Goal: Transaction & Acquisition: Purchase product/service

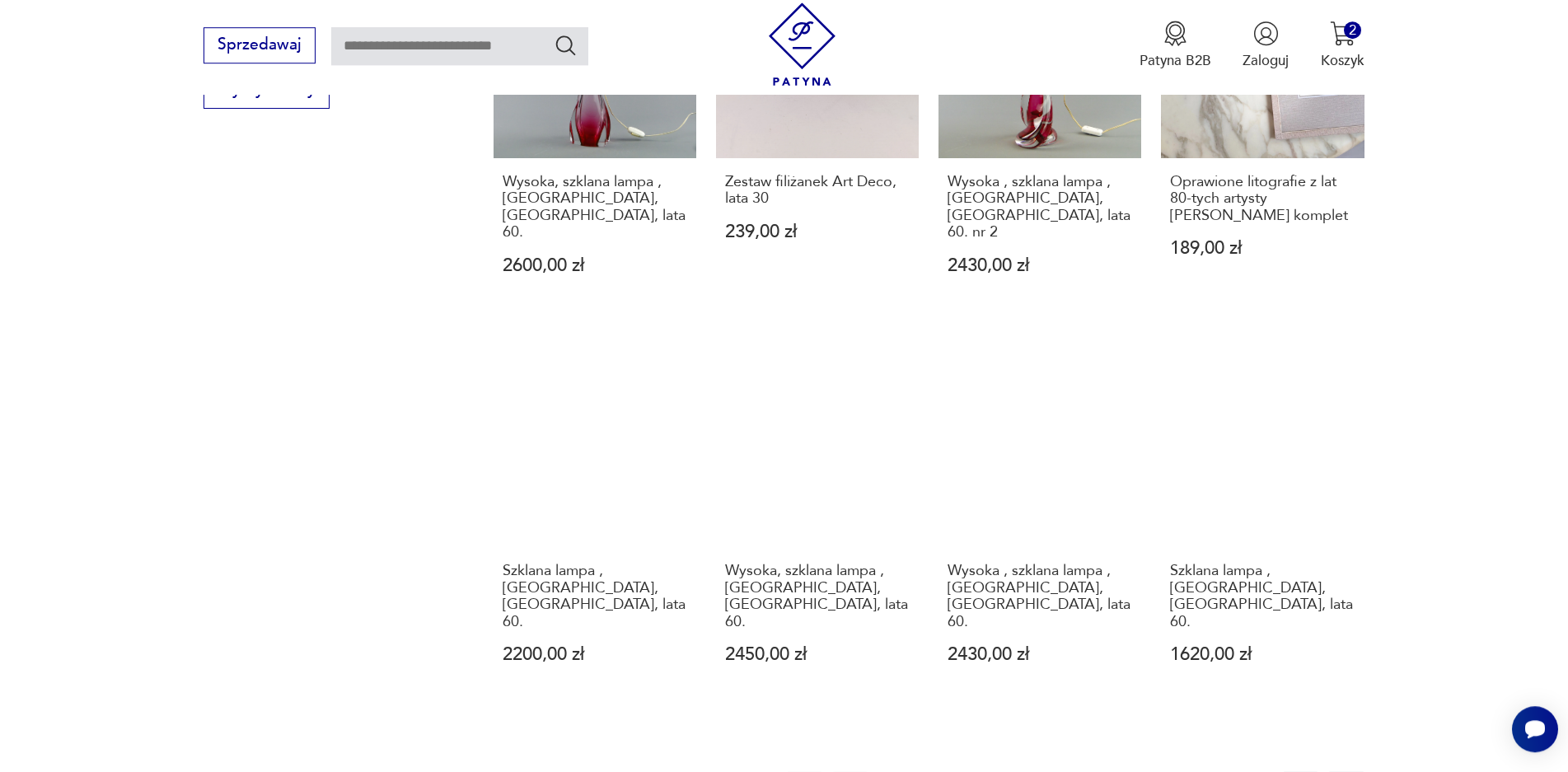
scroll to position [1691, 0]
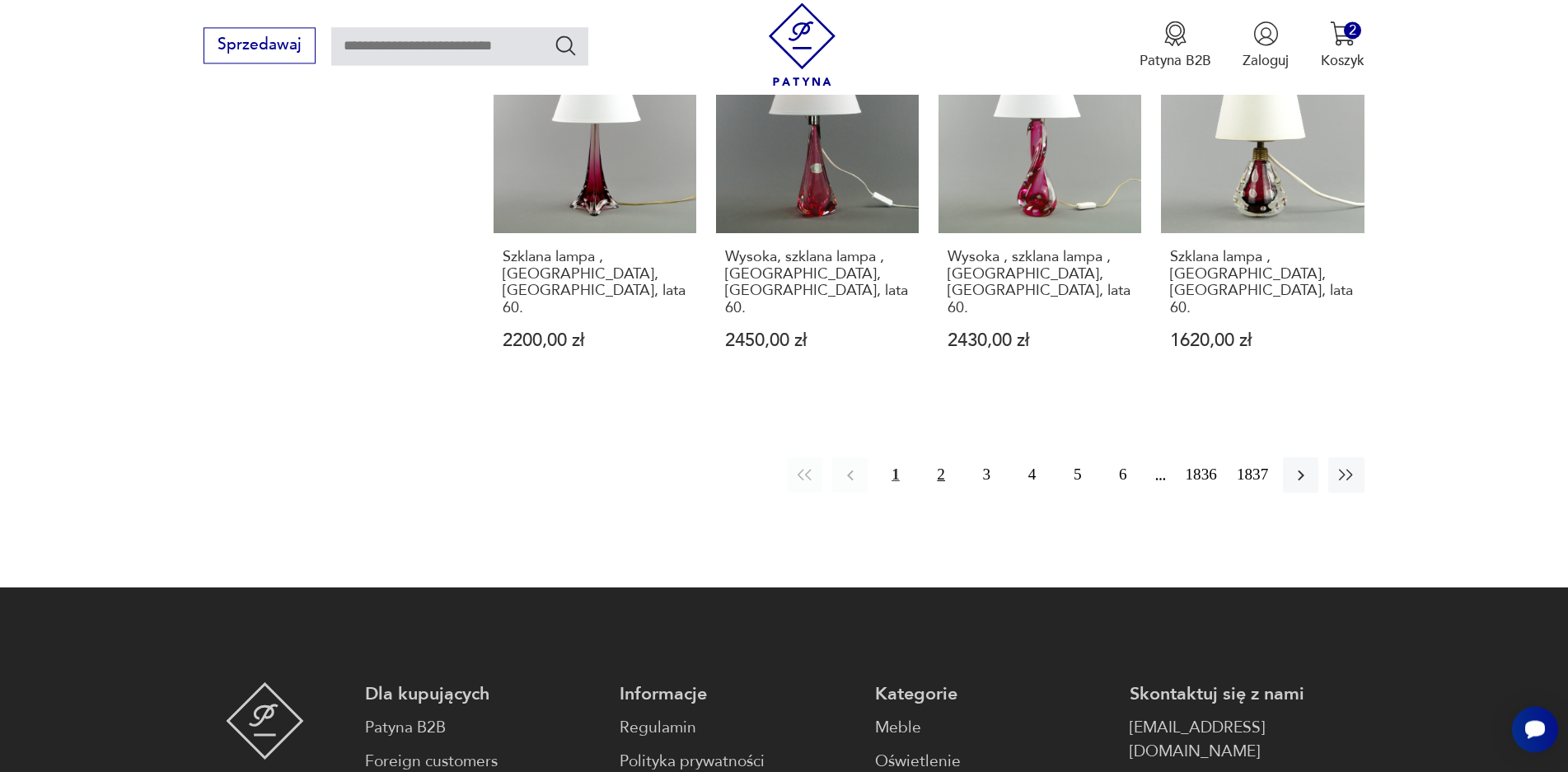
click at [942, 458] on button "2" at bounding box center [941, 475] width 35 height 35
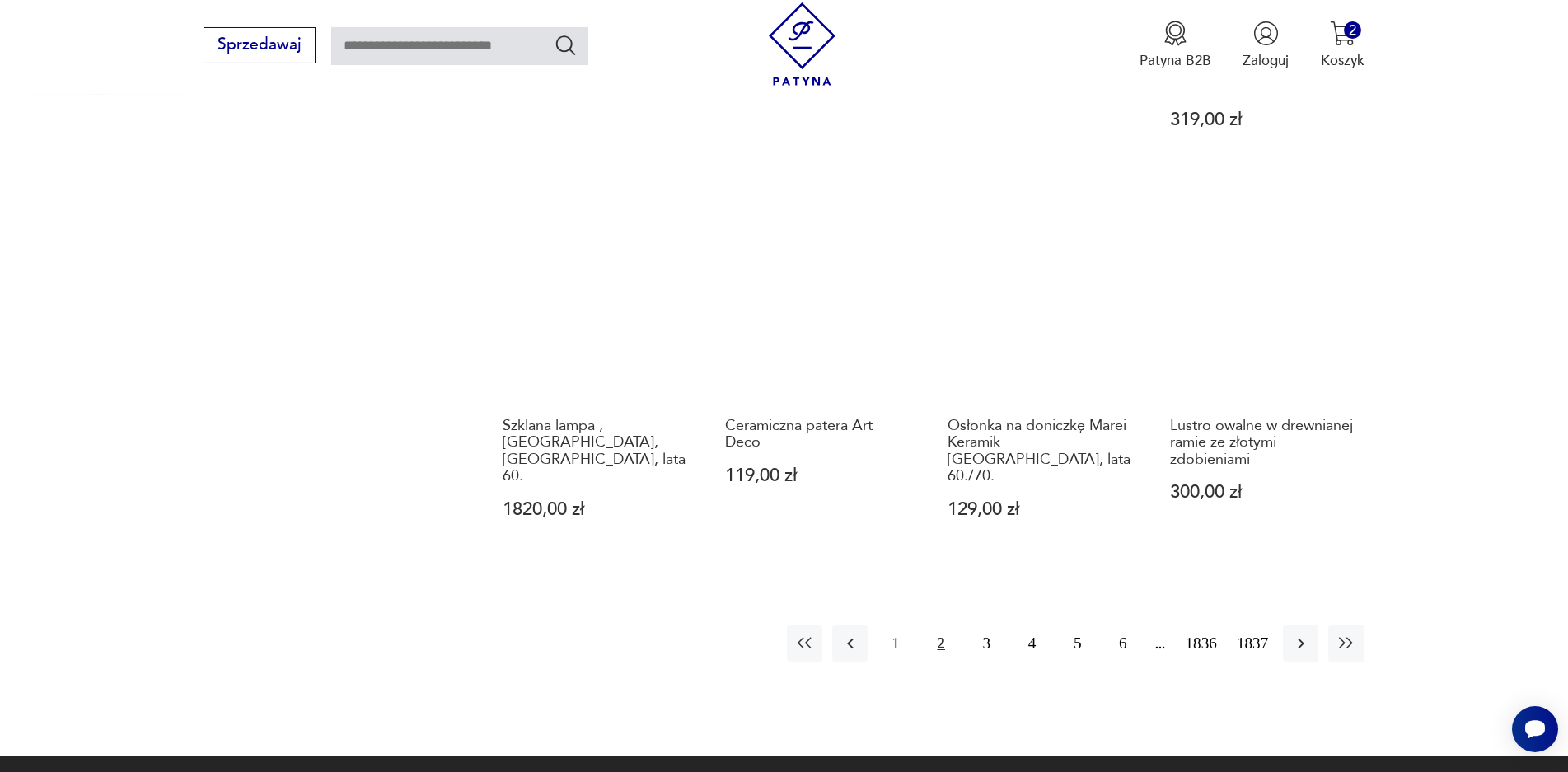
scroll to position [1612, 0]
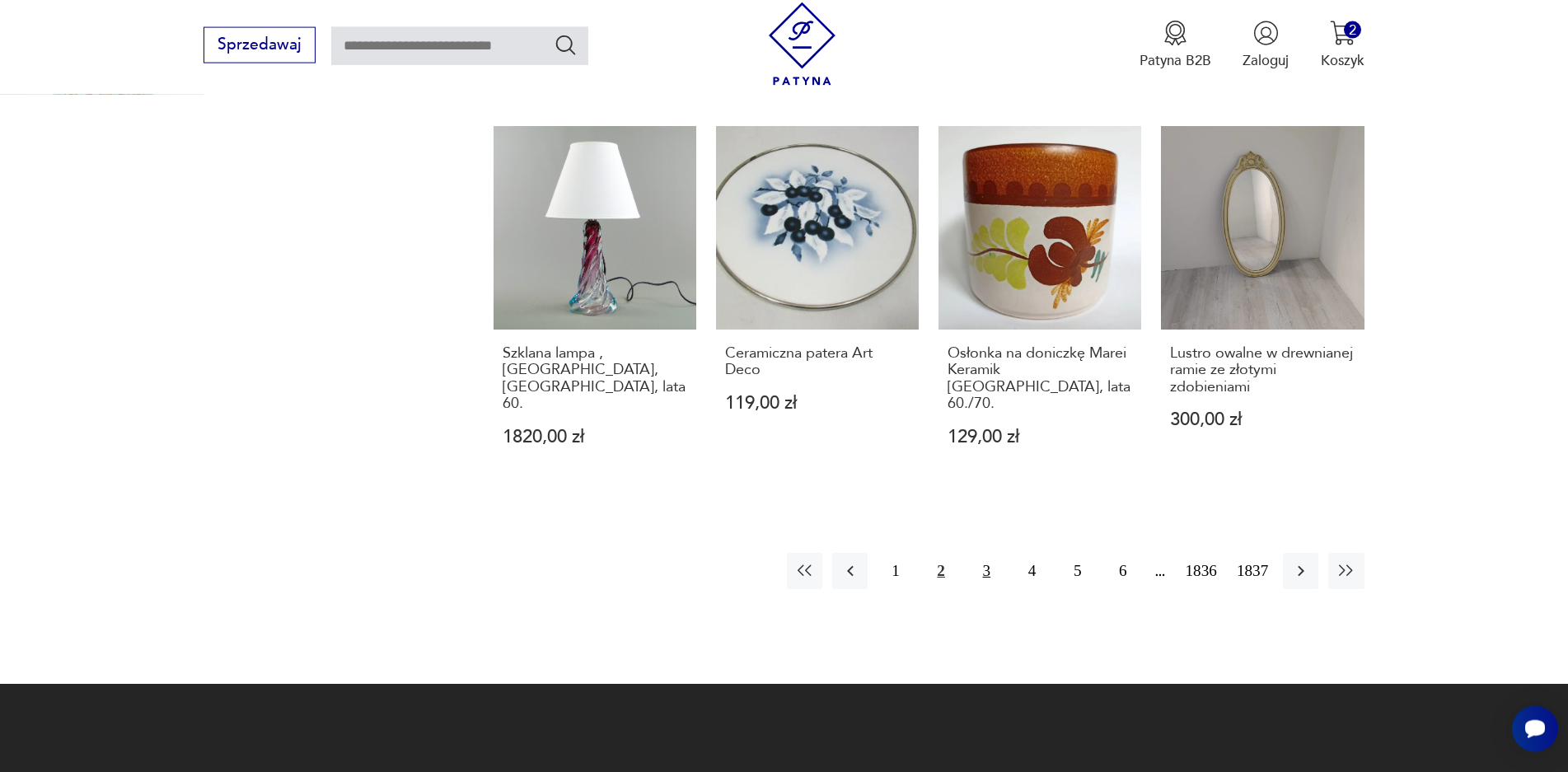
click at [988, 553] on button "3" at bounding box center [986, 570] width 35 height 35
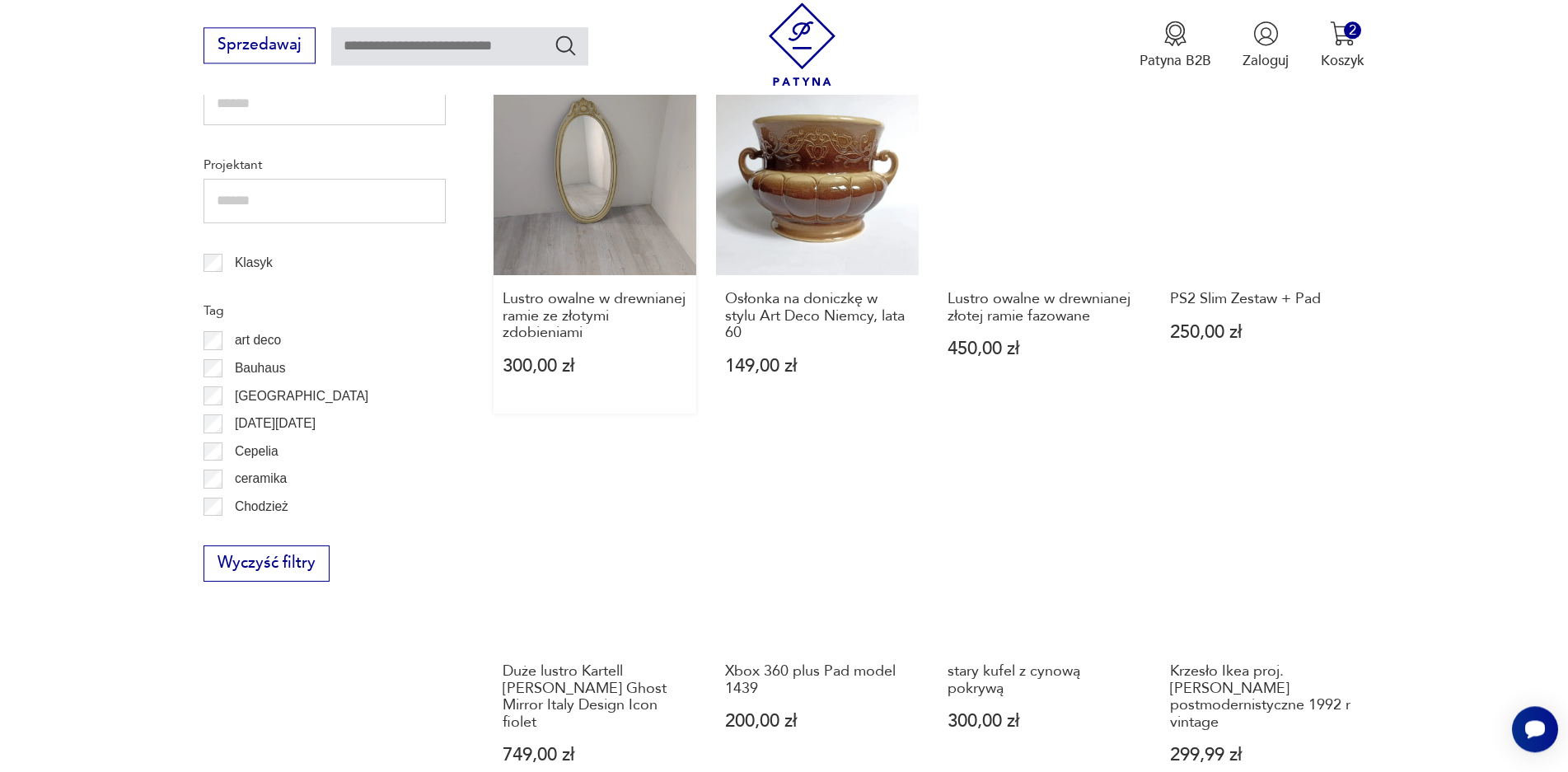
scroll to position [907, 0]
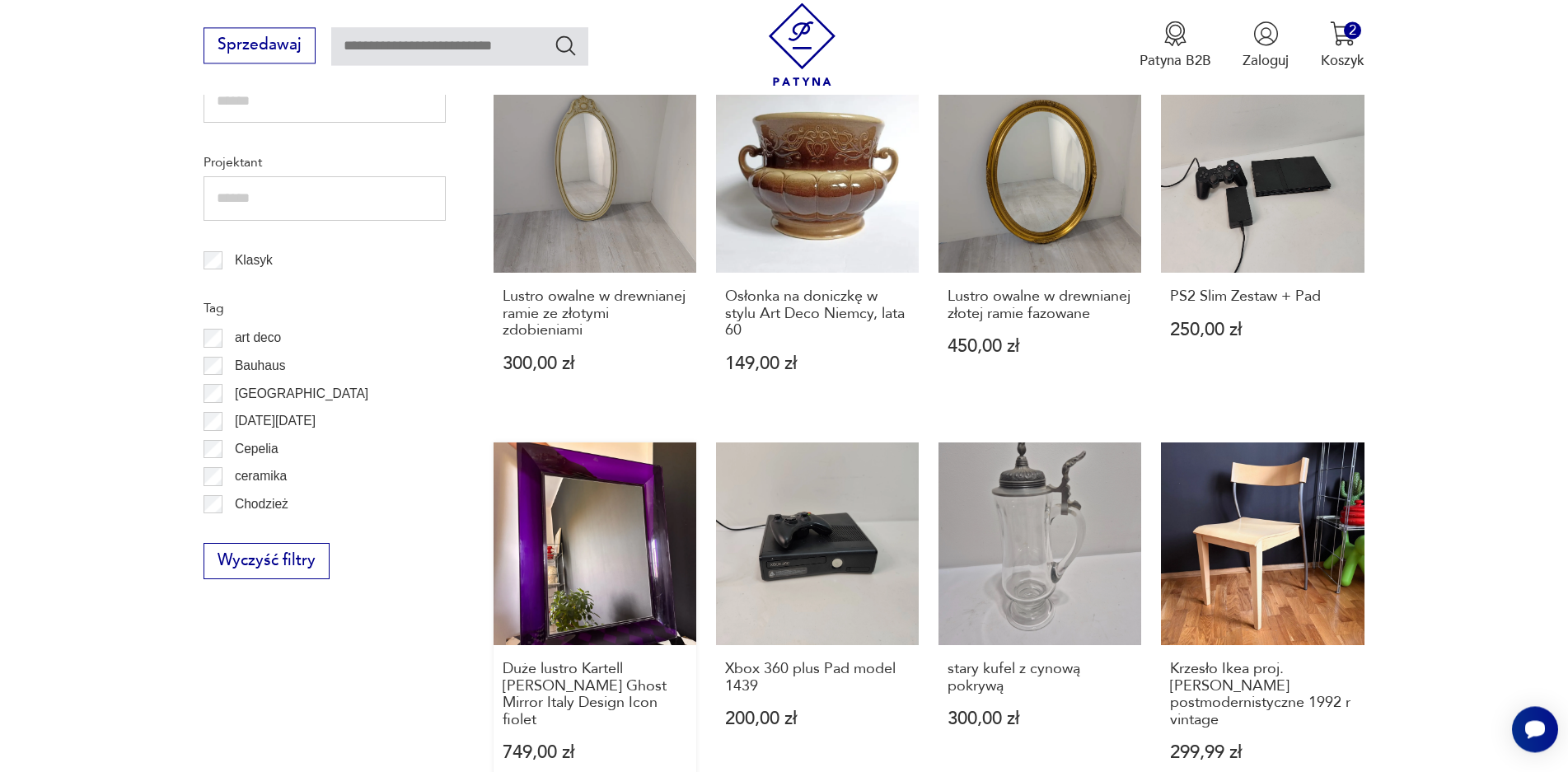
click at [602, 457] on link "Duże lustro Kartell [PERSON_NAME] Ghost Mirror Italy Design Icon fiolet 749,00 …" at bounding box center [595, 621] width 203 height 358
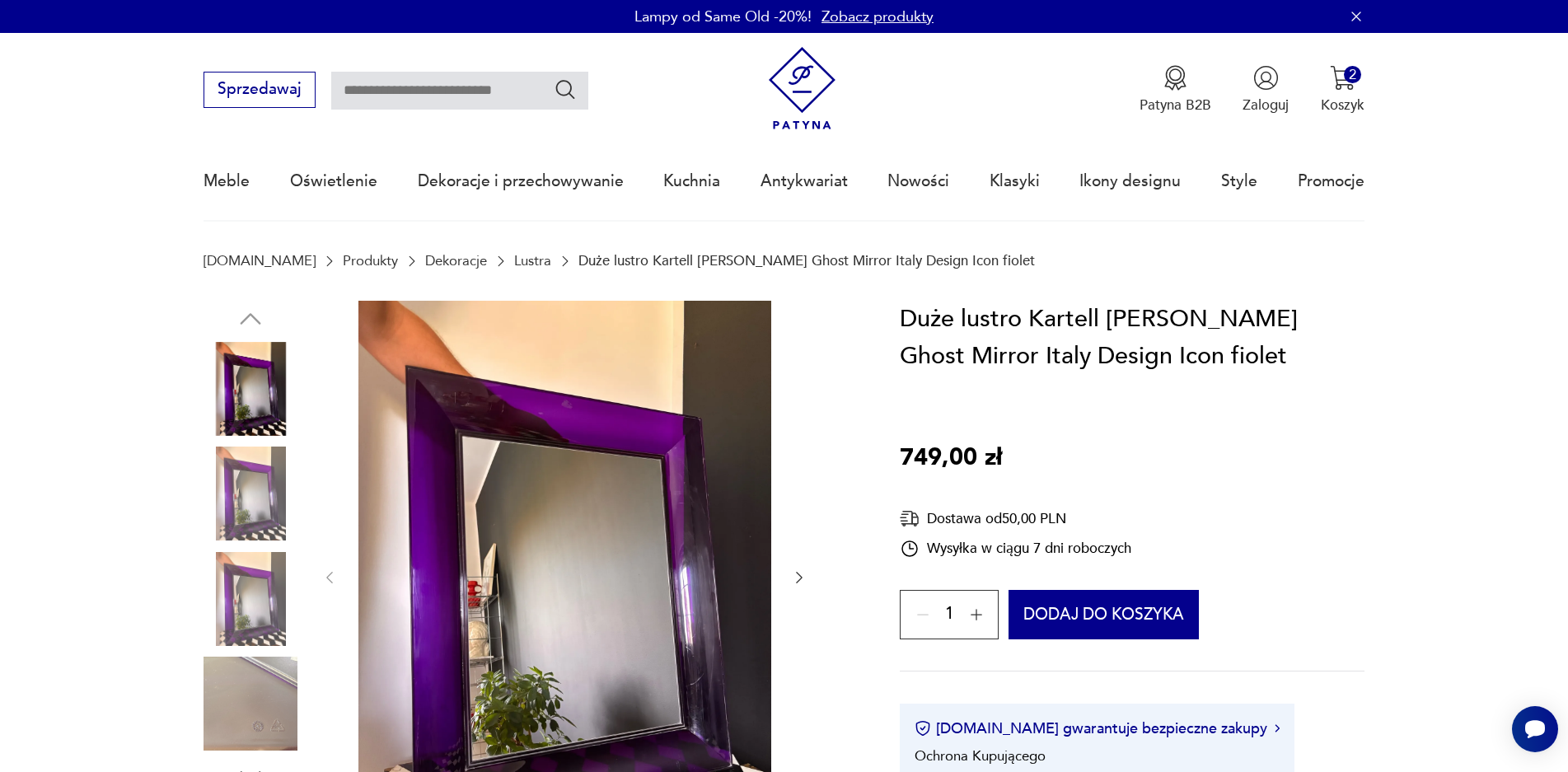
click at [795, 574] on icon "button" at bounding box center [799, 577] width 16 height 16
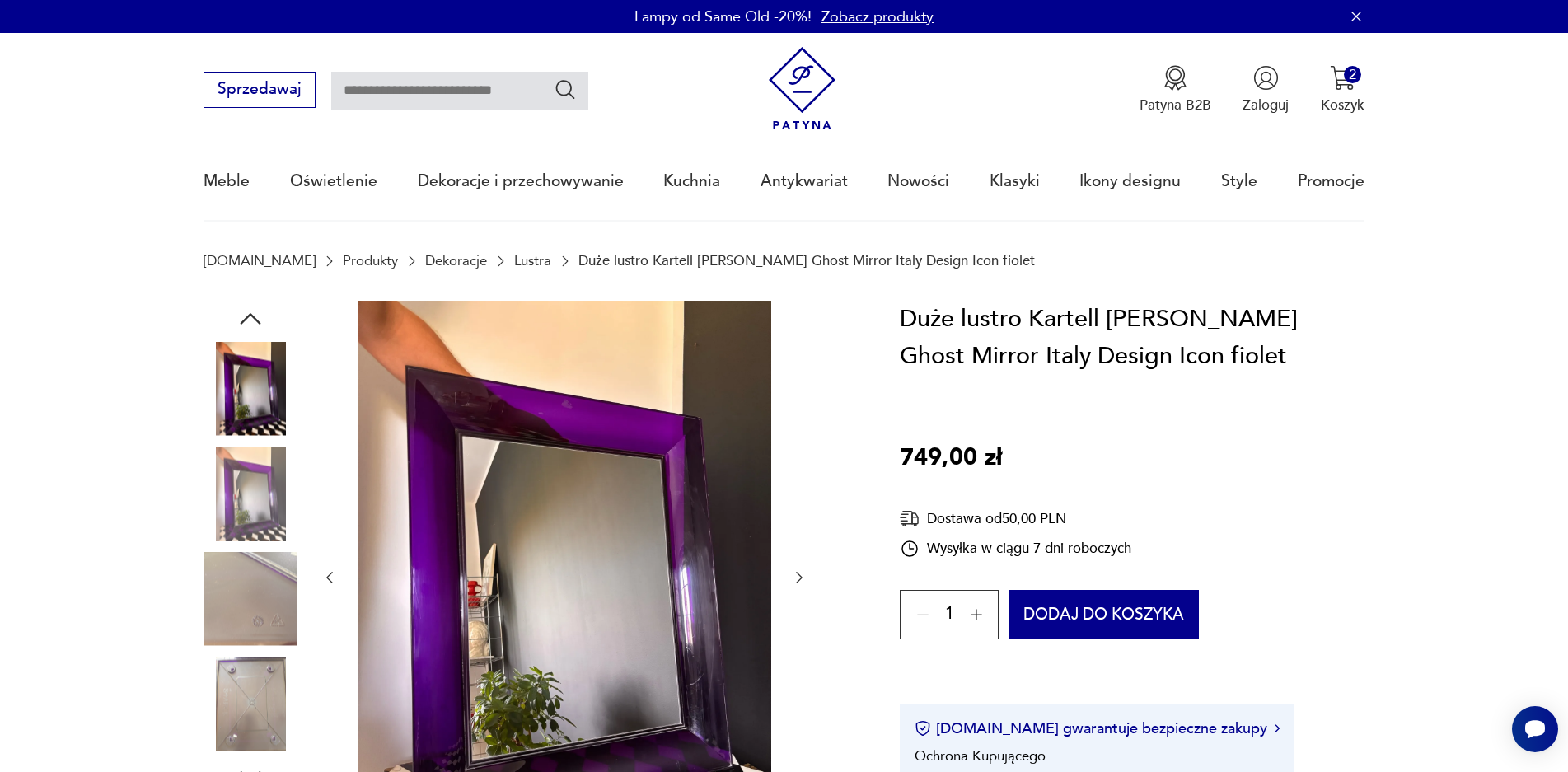
click at [795, 574] on icon "button" at bounding box center [799, 577] width 16 height 16
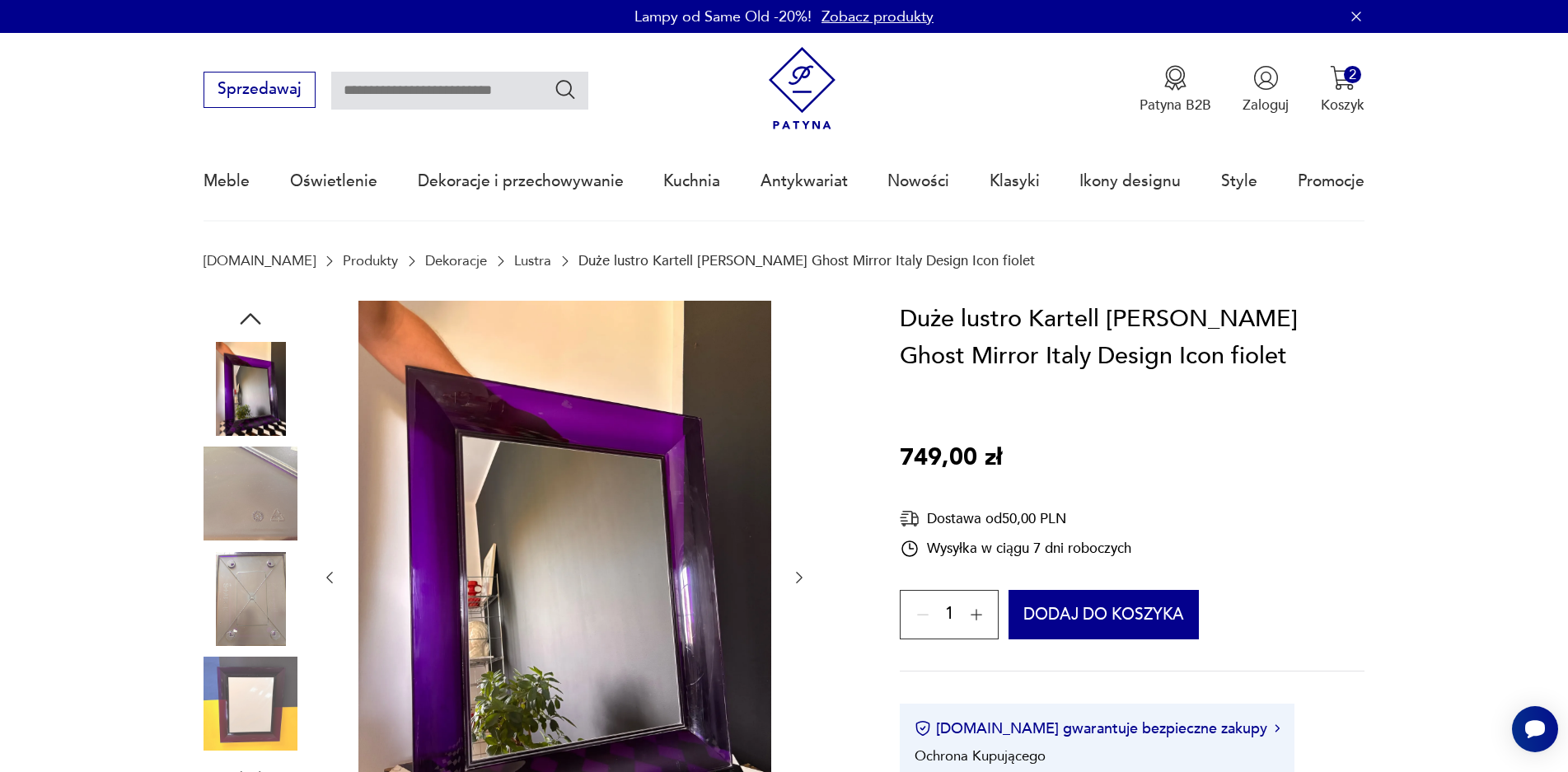
click at [224, 613] on img at bounding box center [251, 599] width 94 height 94
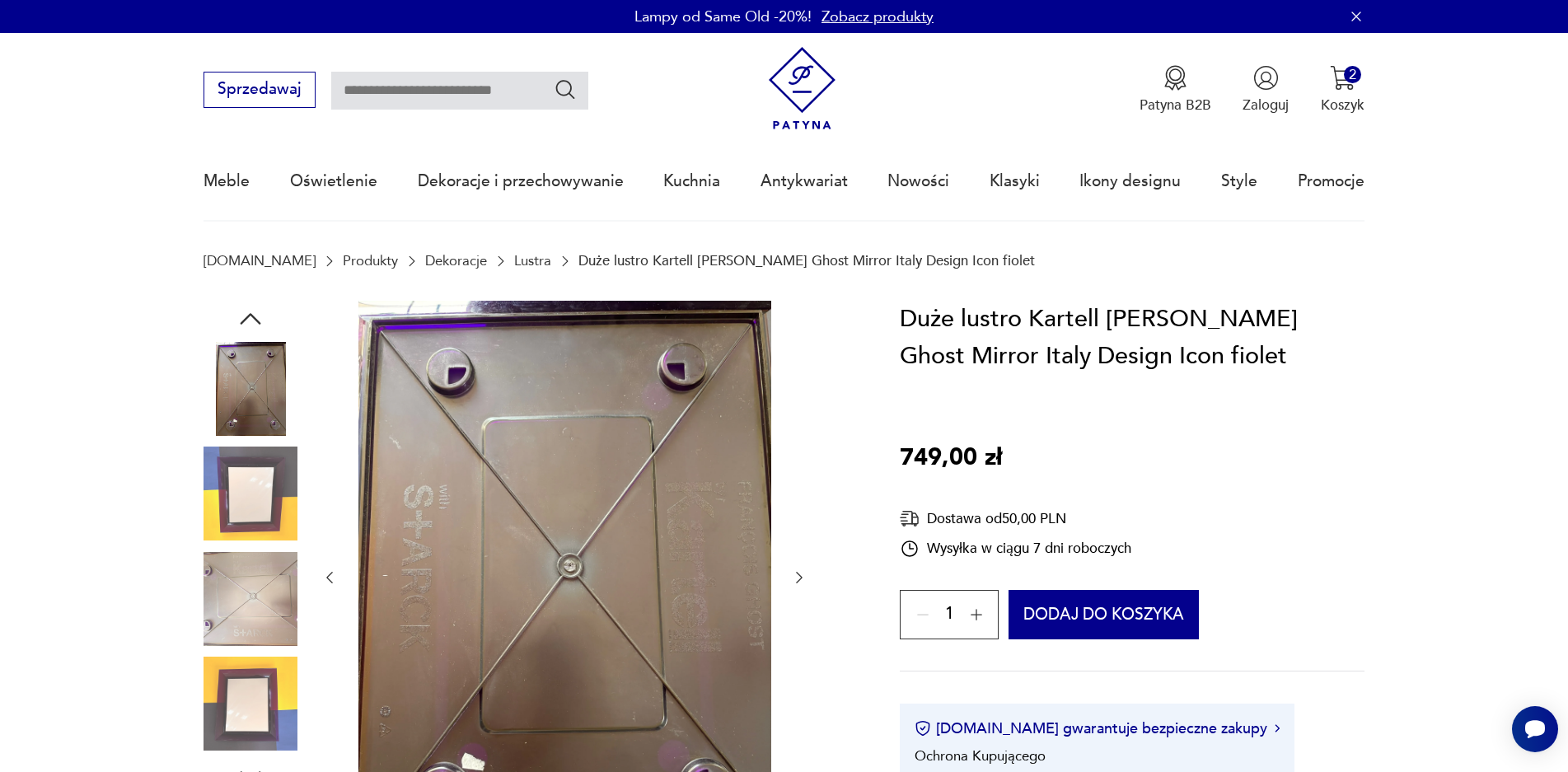
click at [243, 712] on img at bounding box center [251, 704] width 94 height 94
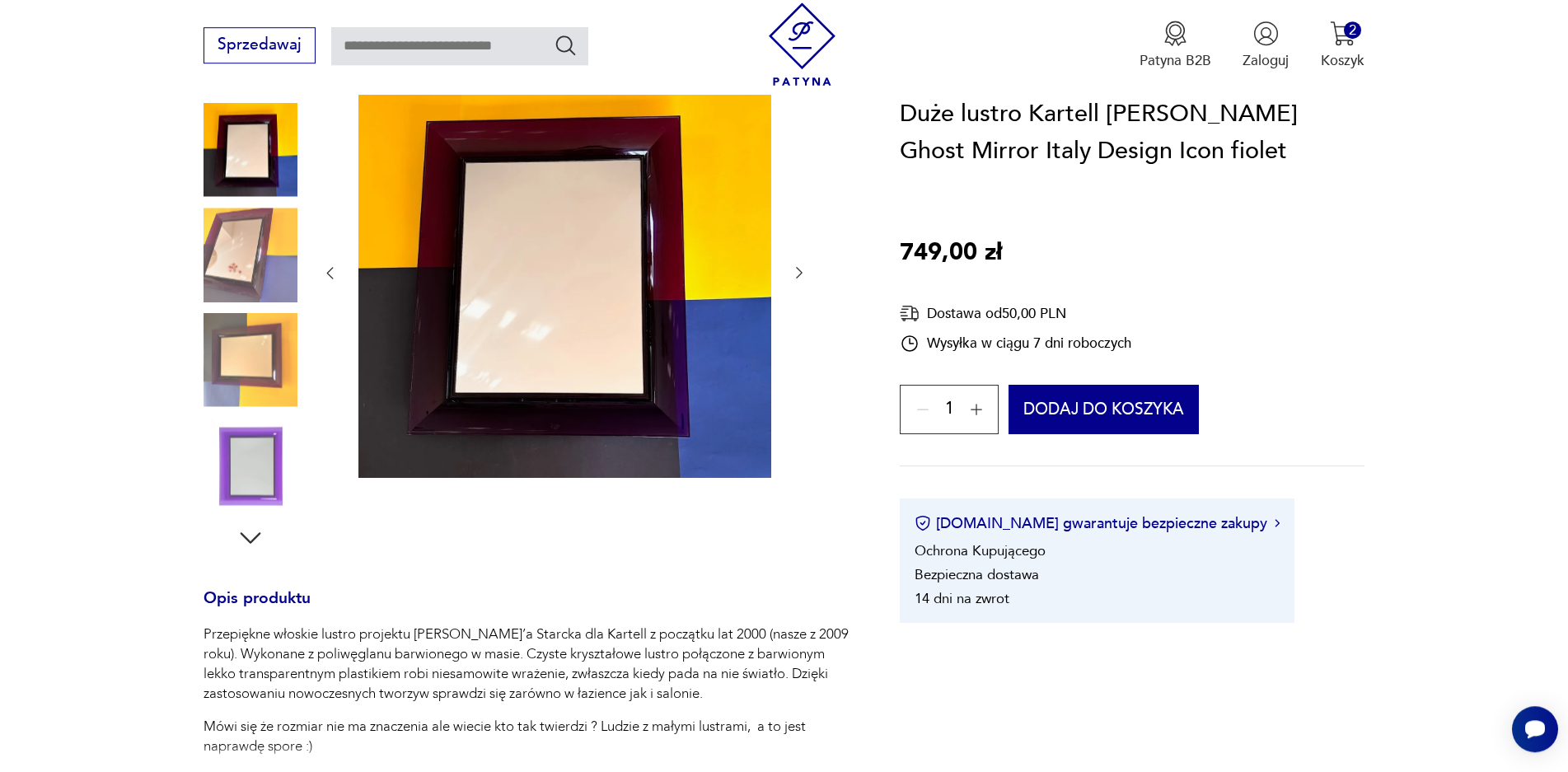
scroll to position [314, 0]
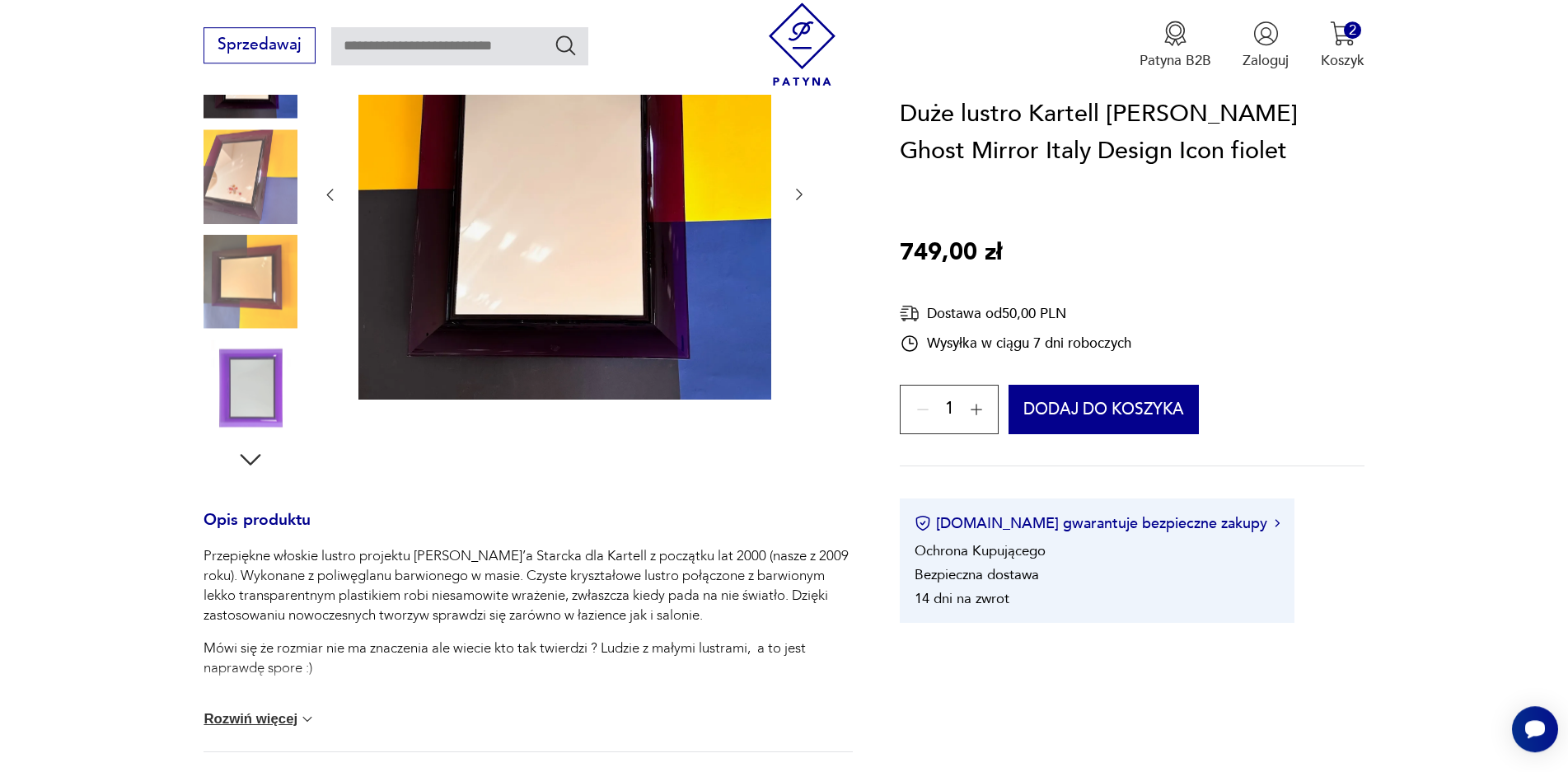
click at [280, 721] on button "Rozwiń więcej" at bounding box center [260, 719] width 112 height 16
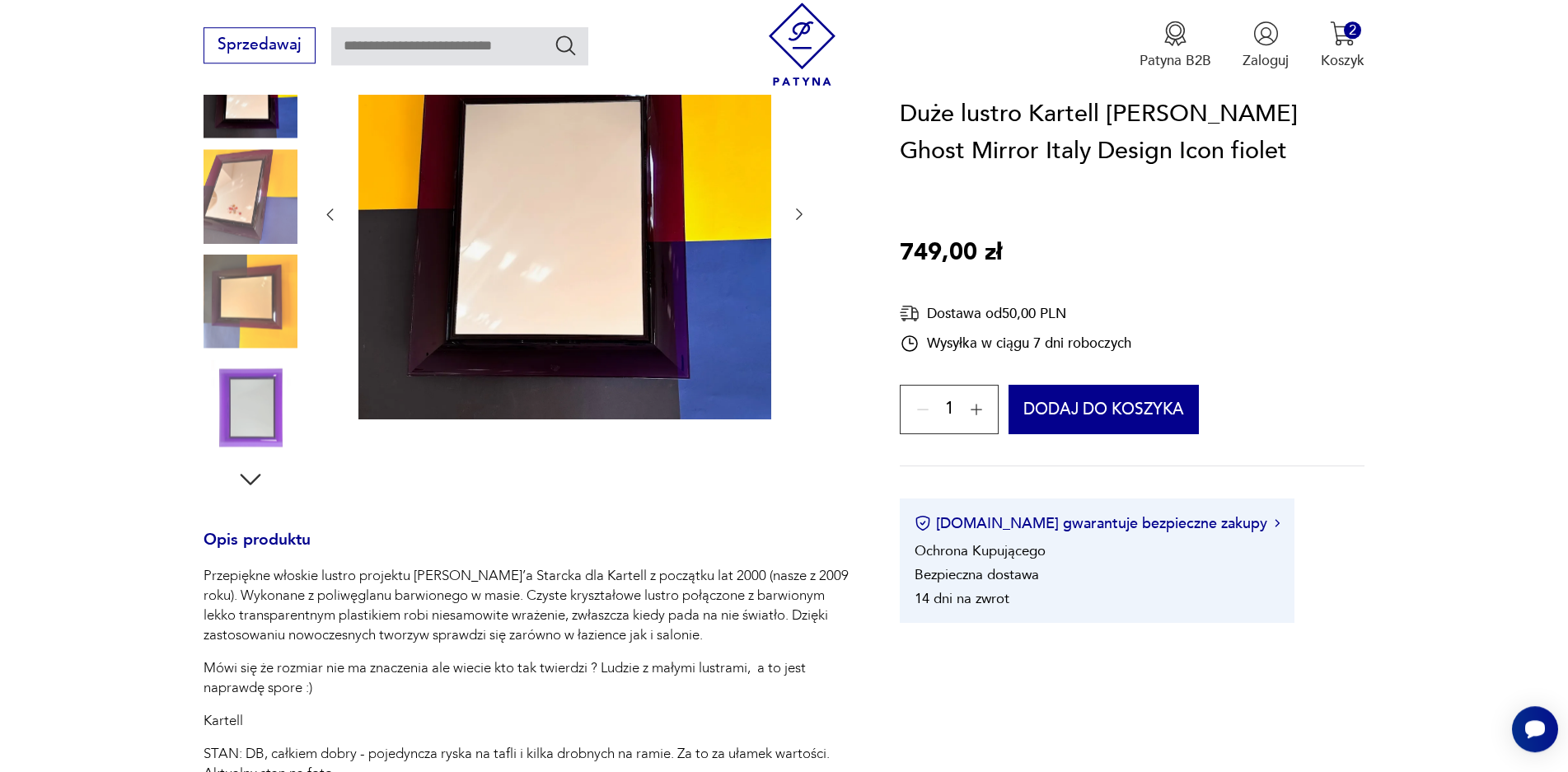
scroll to position [78, 0]
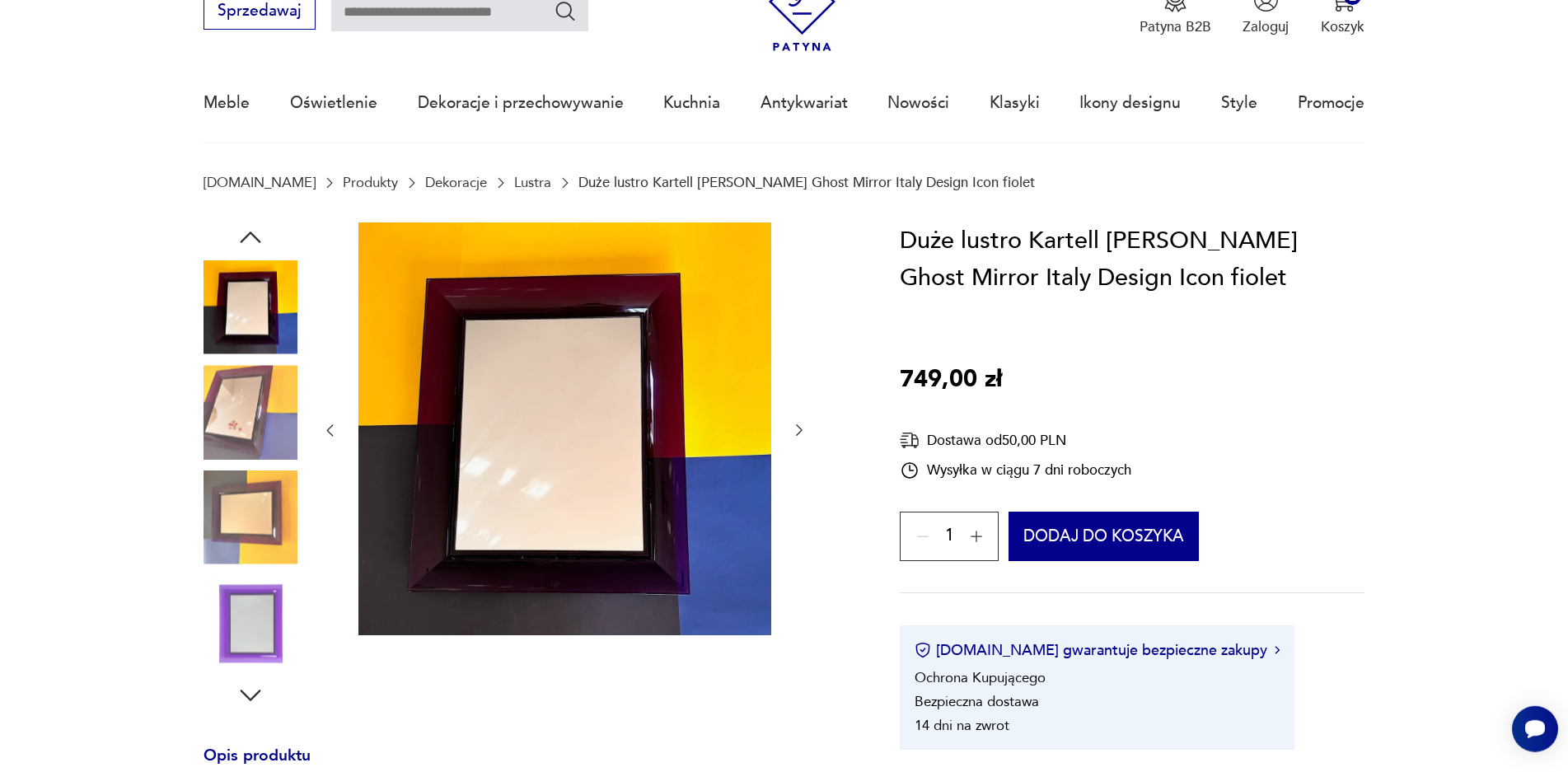
click at [240, 409] on img at bounding box center [251, 412] width 94 height 94
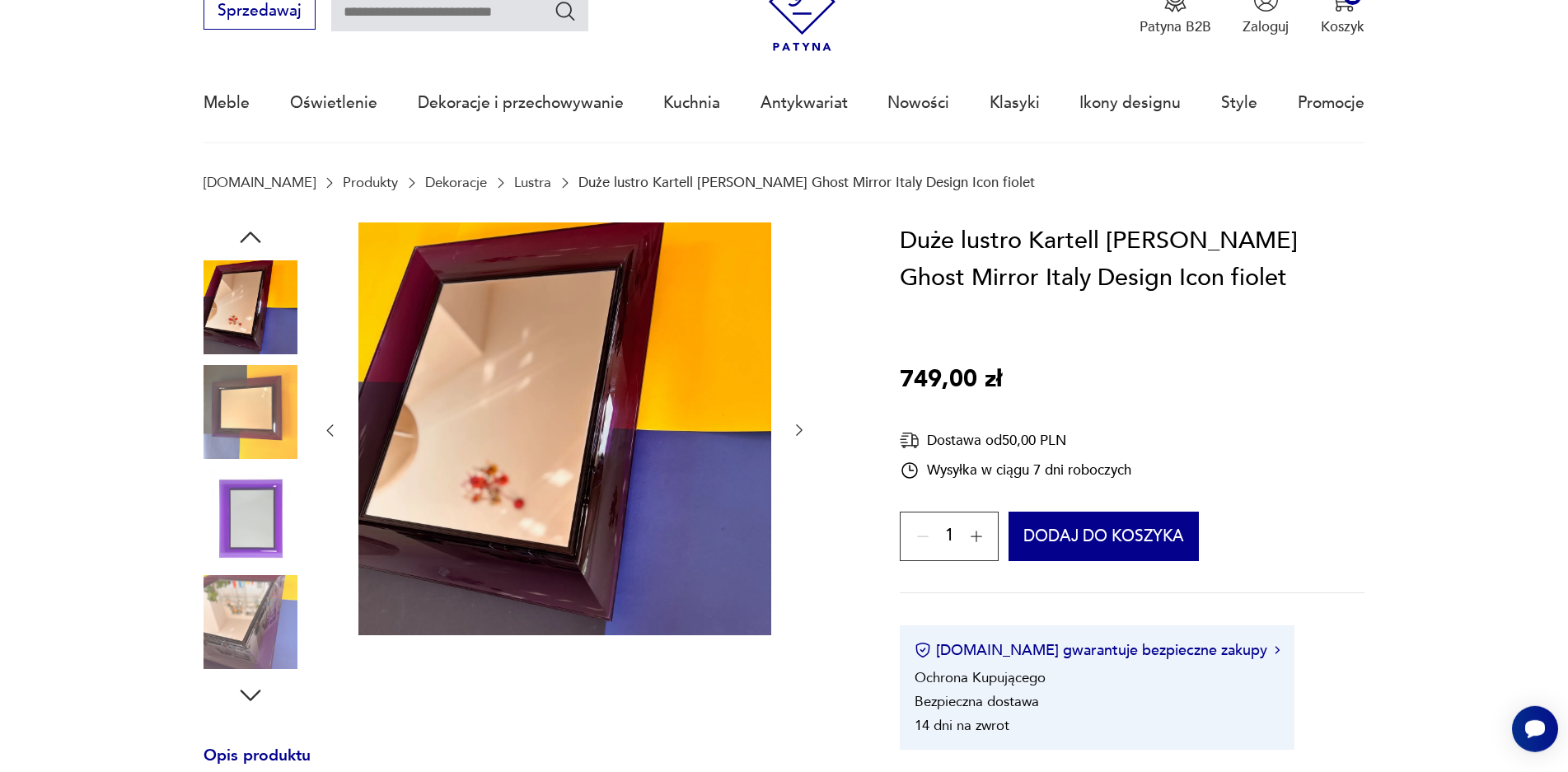
click at [256, 496] on img at bounding box center [251, 517] width 94 height 94
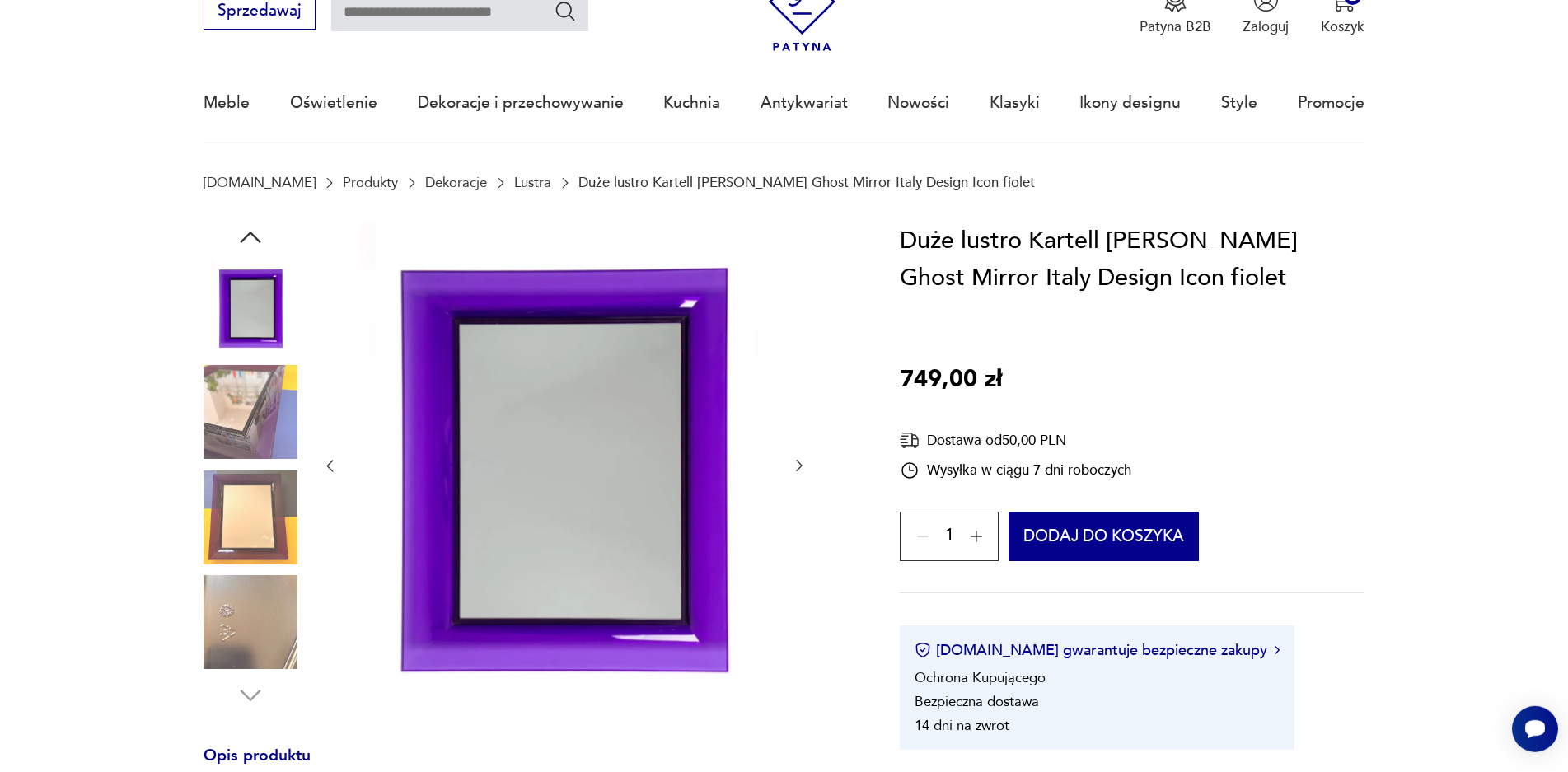
click at [267, 439] on img at bounding box center [251, 412] width 94 height 94
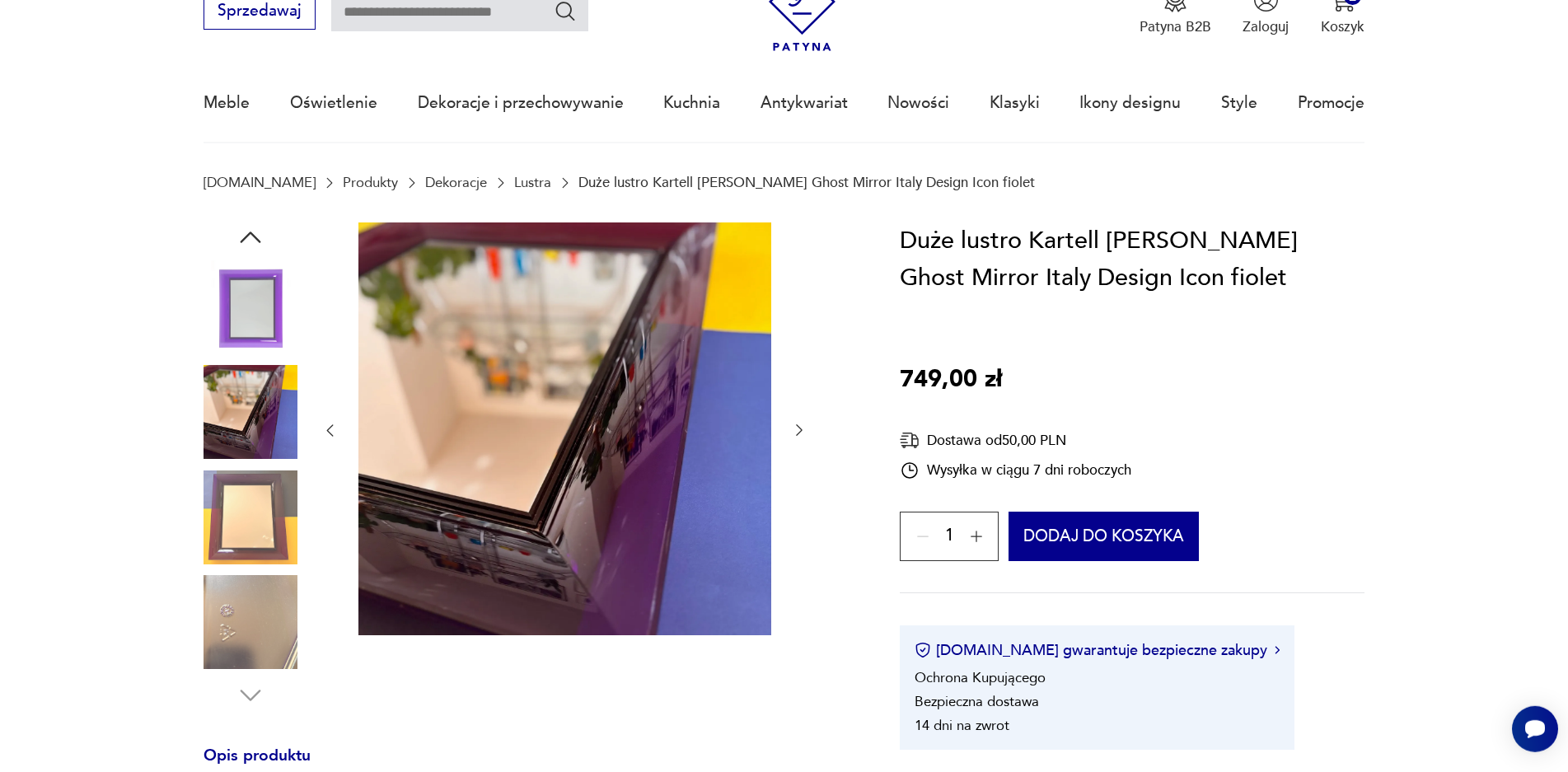
drag, startPoint x: 962, startPoint y: 242, endPoint x: 1221, endPoint y: 284, distance: 262.4
click at [1221, 284] on h1 "Duże lustro Kartell [PERSON_NAME] Ghost Mirror Italy Design Icon fiolet" at bounding box center [1132, 259] width 464 height 75
copy h1 "lustro Kartell [PERSON_NAME] Ghost Mirror Italy Design Icon fiolet"
click at [249, 291] on img at bounding box center [251, 307] width 94 height 94
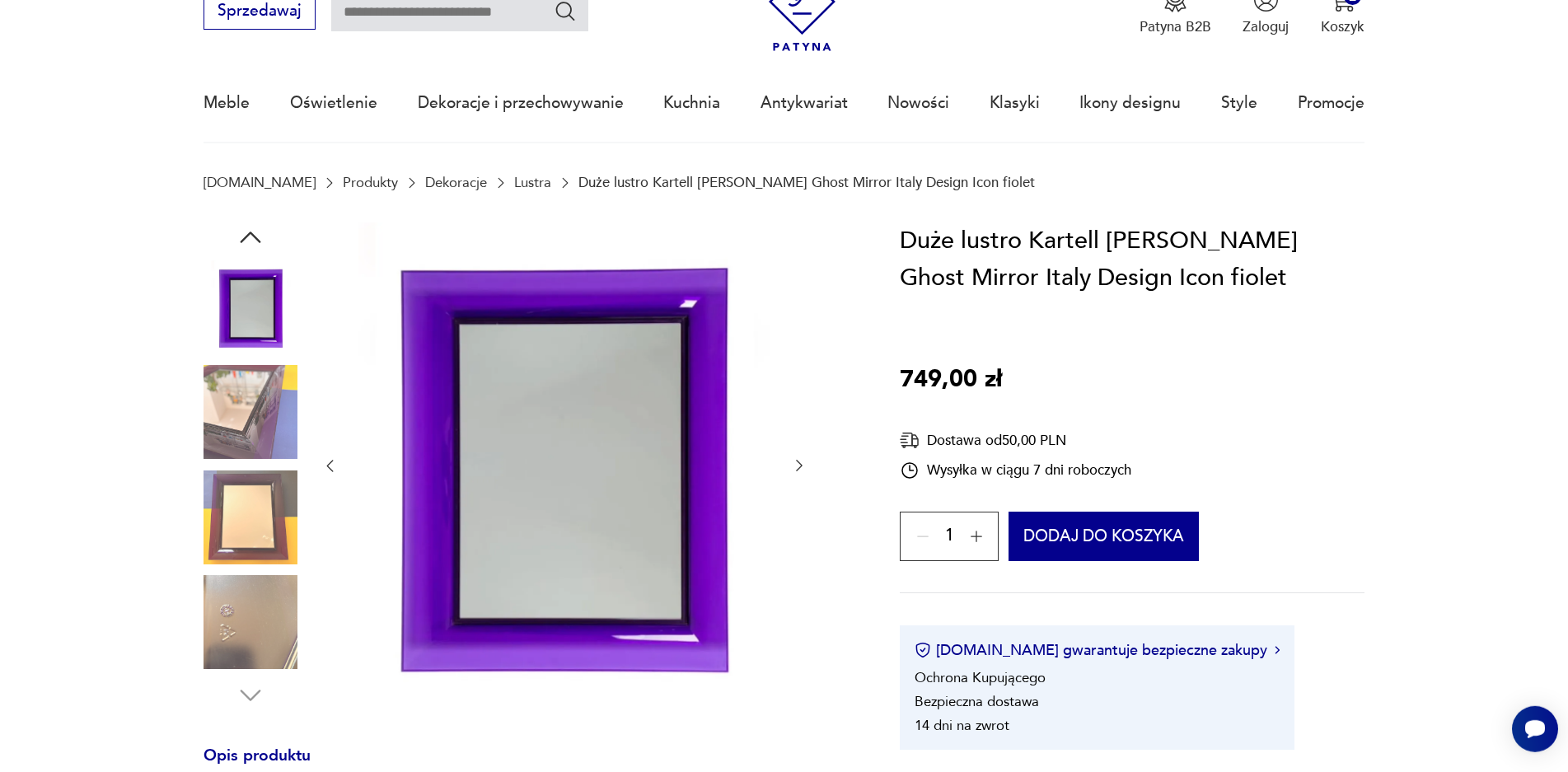
click at [801, 470] on icon "button" at bounding box center [799, 466] width 16 height 16
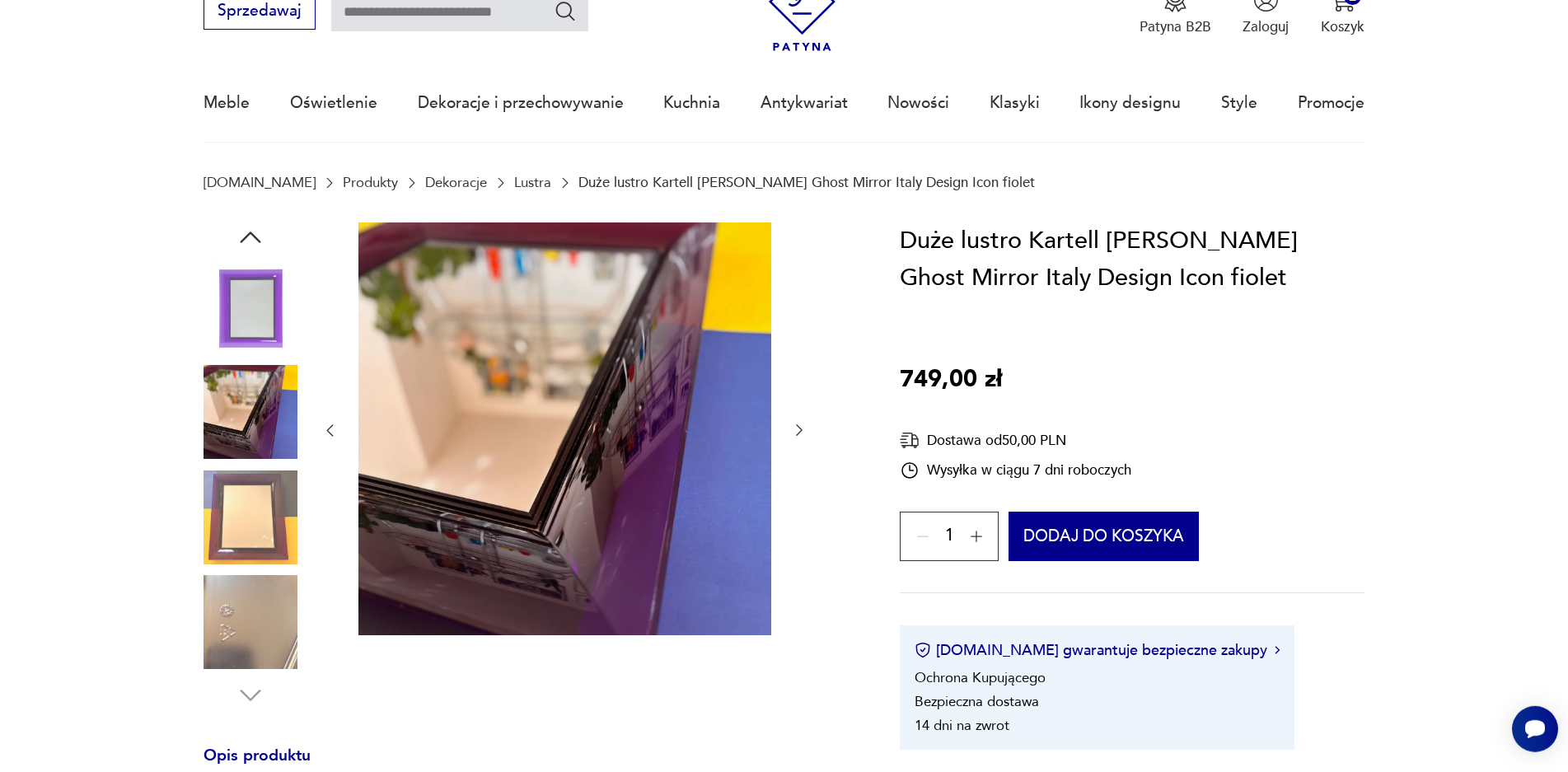
click at [237, 624] on img at bounding box center [251, 622] width 94 height 94
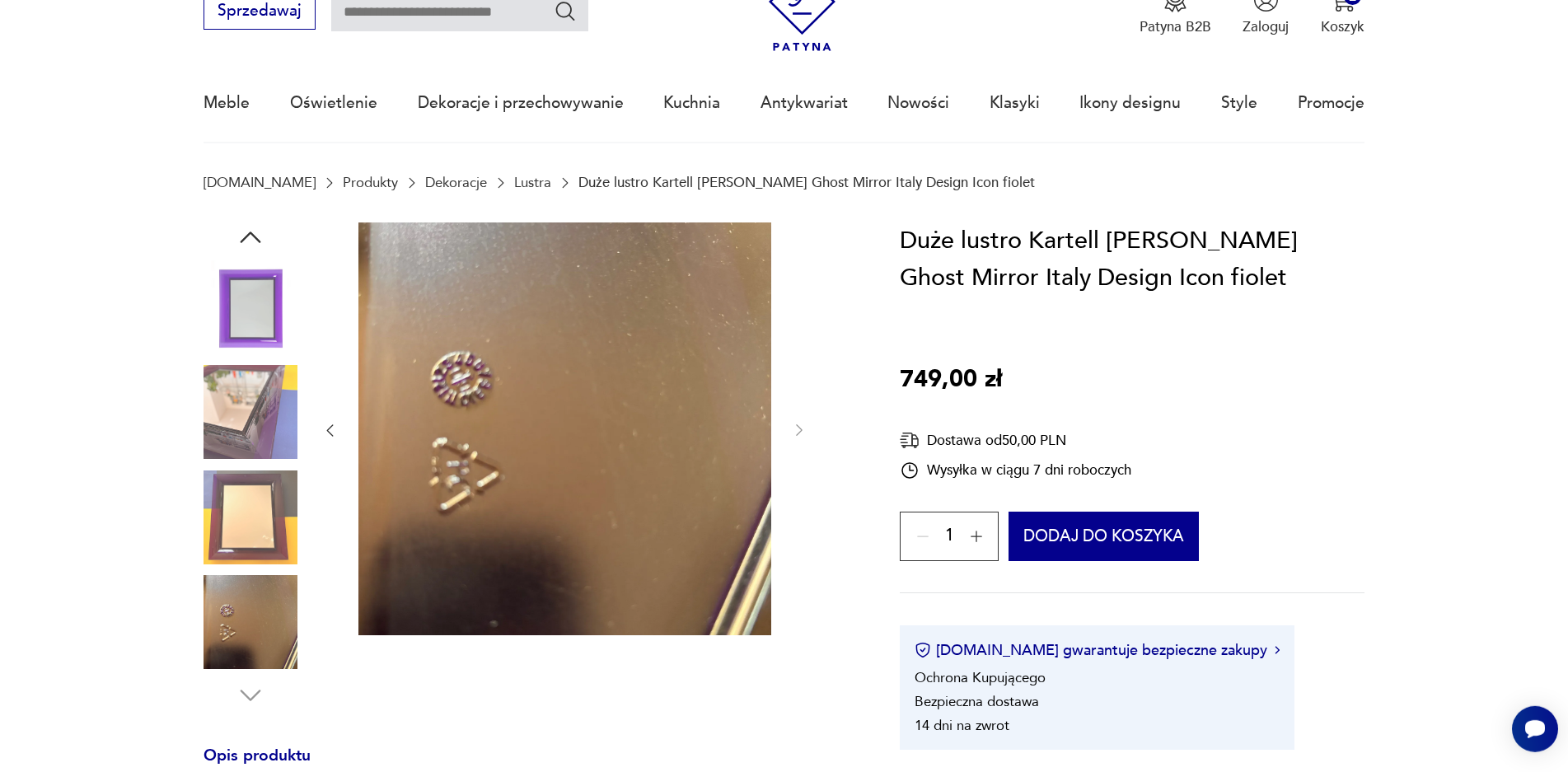
click at [251, 234] on icon "button" at bounding box center [250, 236] width 21 height 12
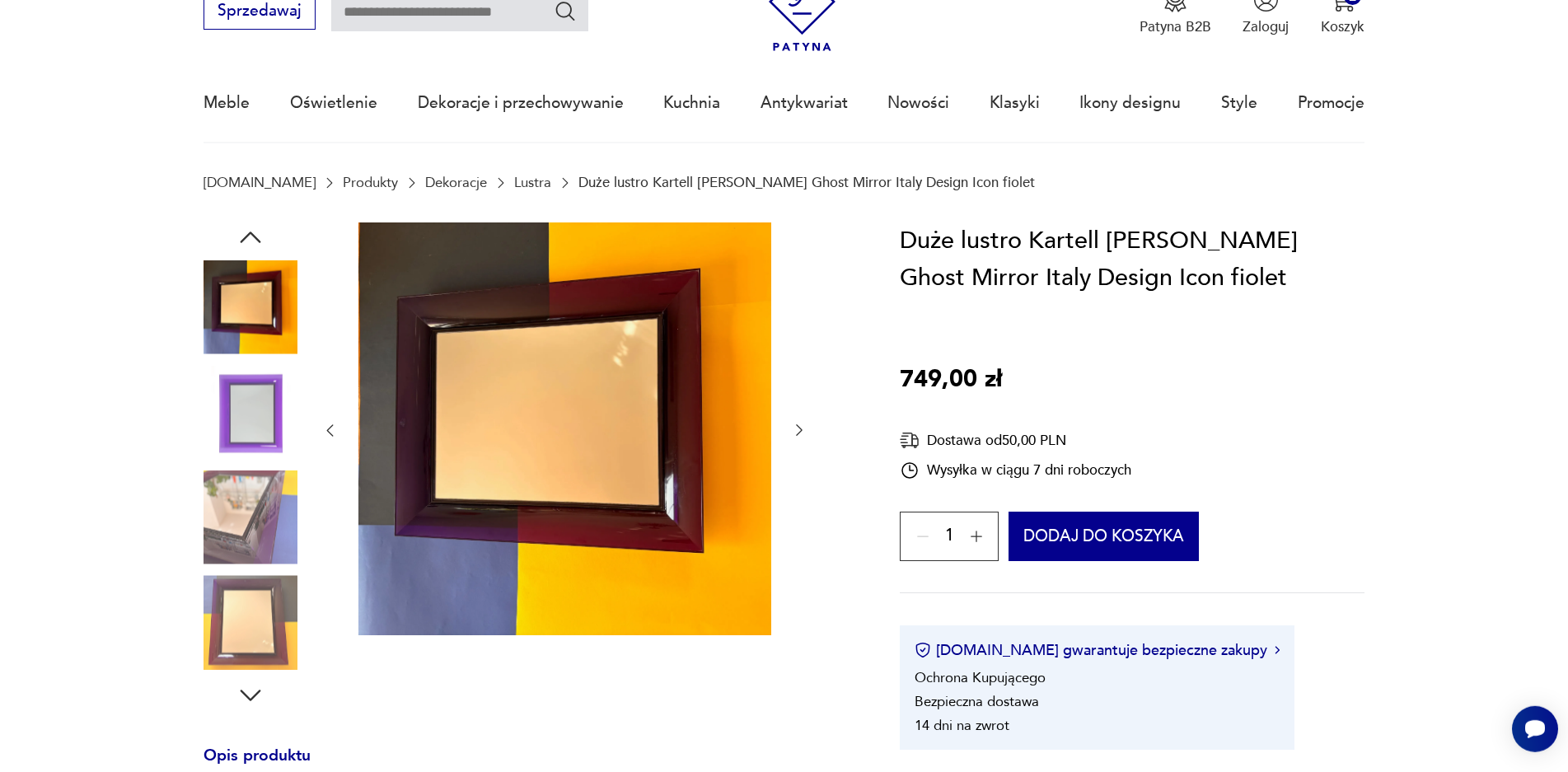
click at [217, 509] on img at bounding box center [251, 517] width 94 height 94
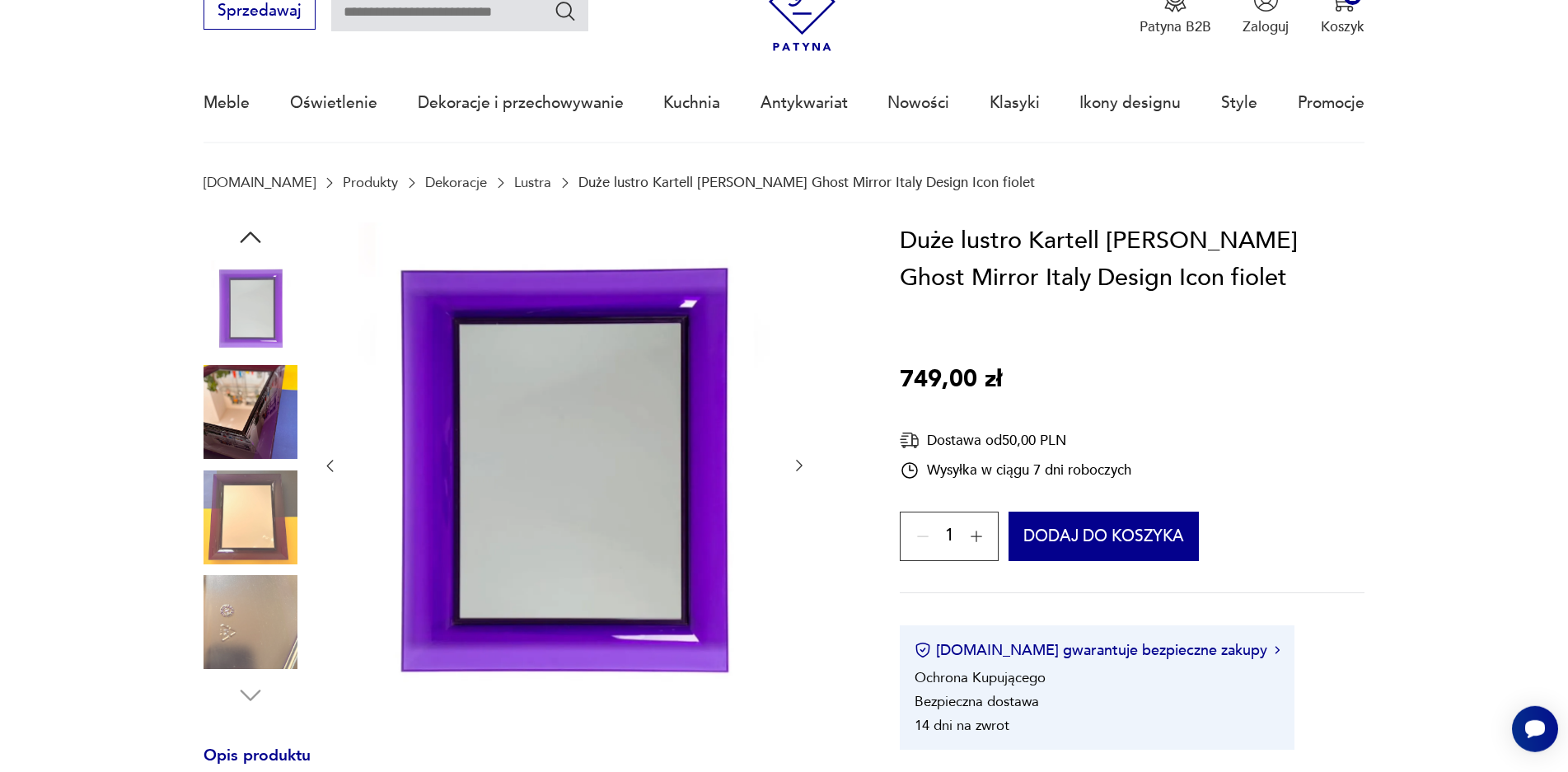
click at [248, 439] on img at bounding box center [251, 412] width 94 height 94
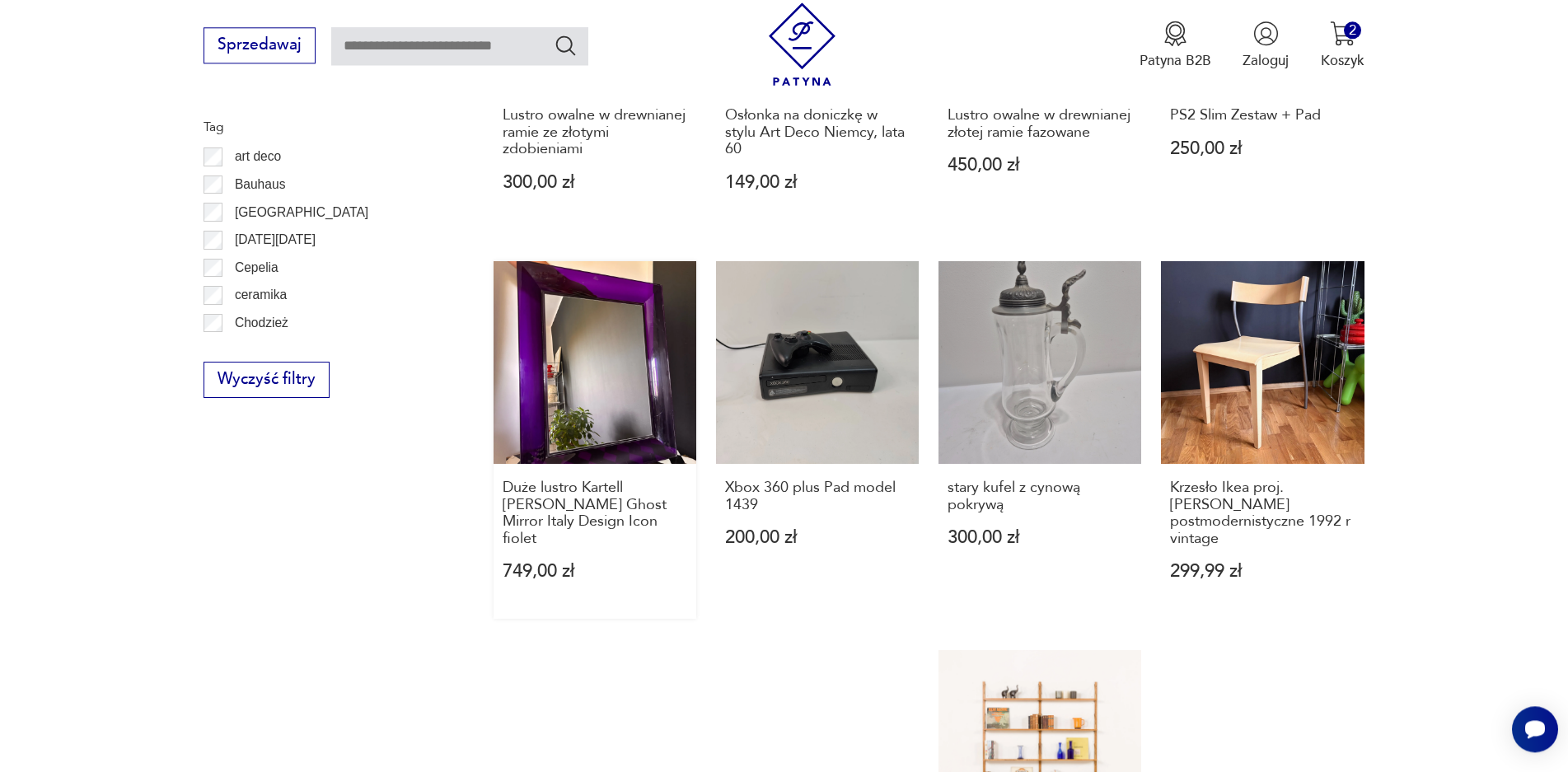
scroll to position [1057, 0]
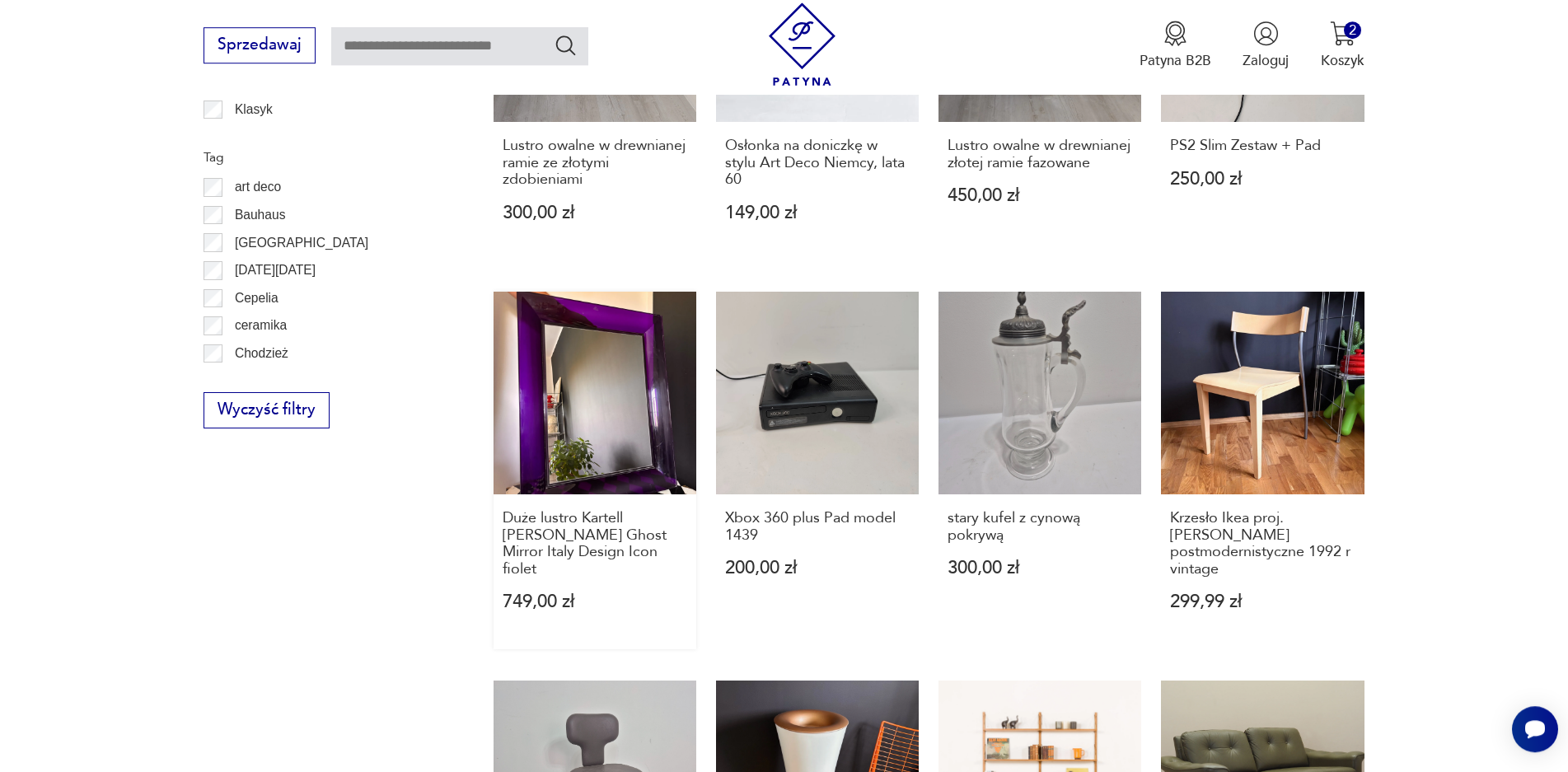
click at [615, 400] on link "Duże lustro Kartell [PERSON_NAME] Ghost Mirror Italy Design Icon fiolet 749,00 …" at bounding box center [595, 470] width 203 height 358
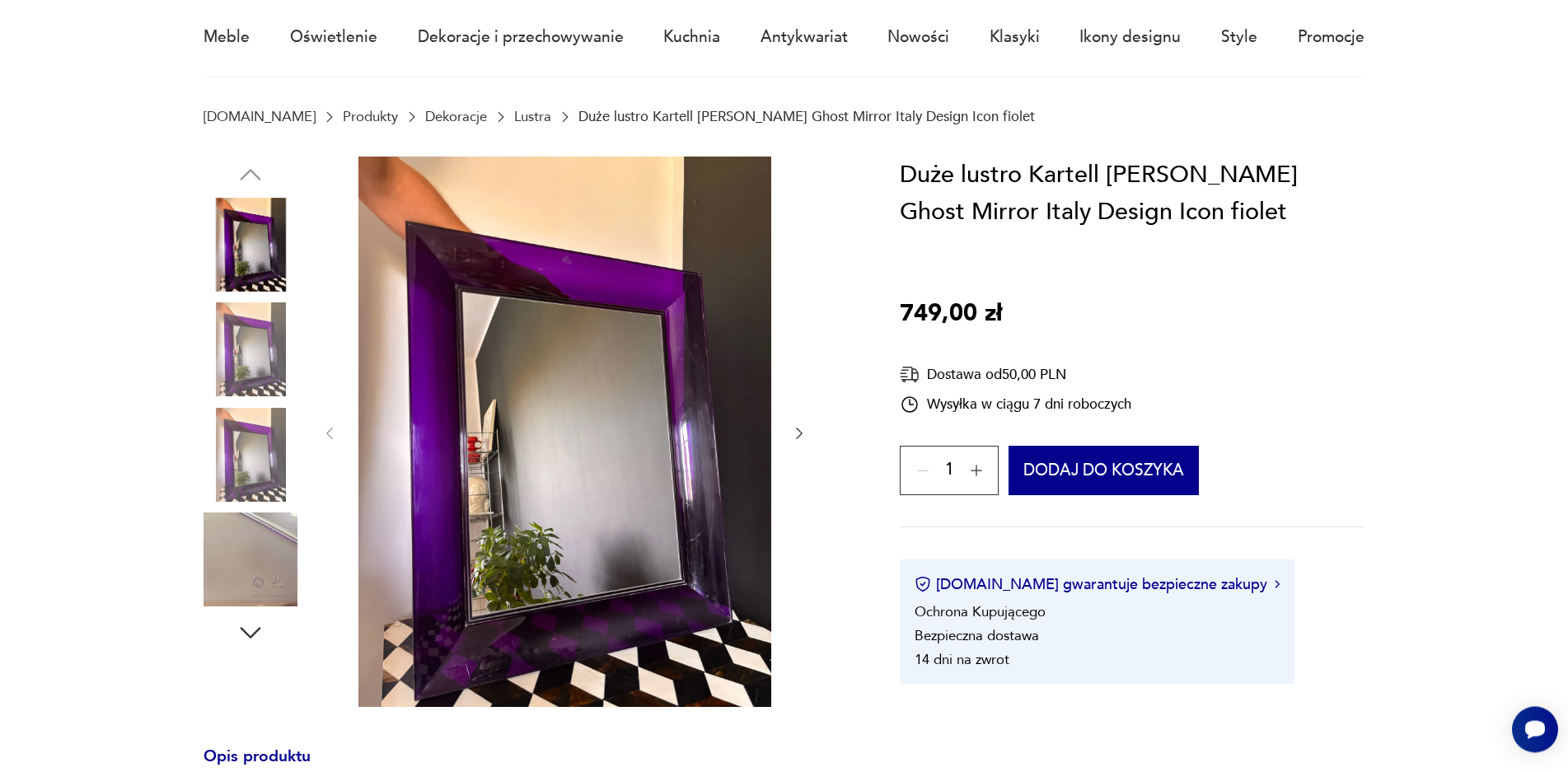
scroll to position [157, 0]
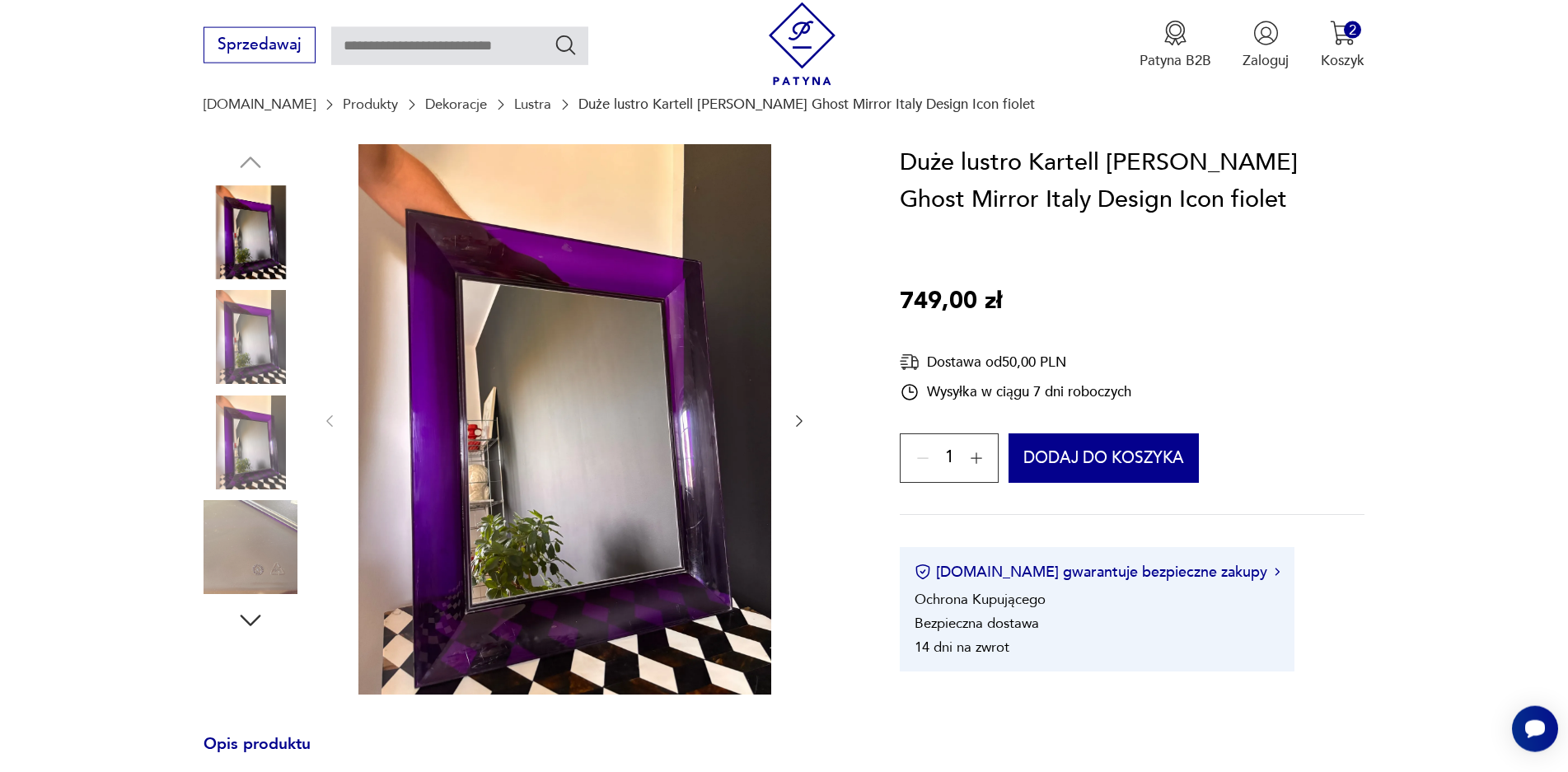
click at [239, 431] on img at bounding box center [251, 442] width 94 height 94
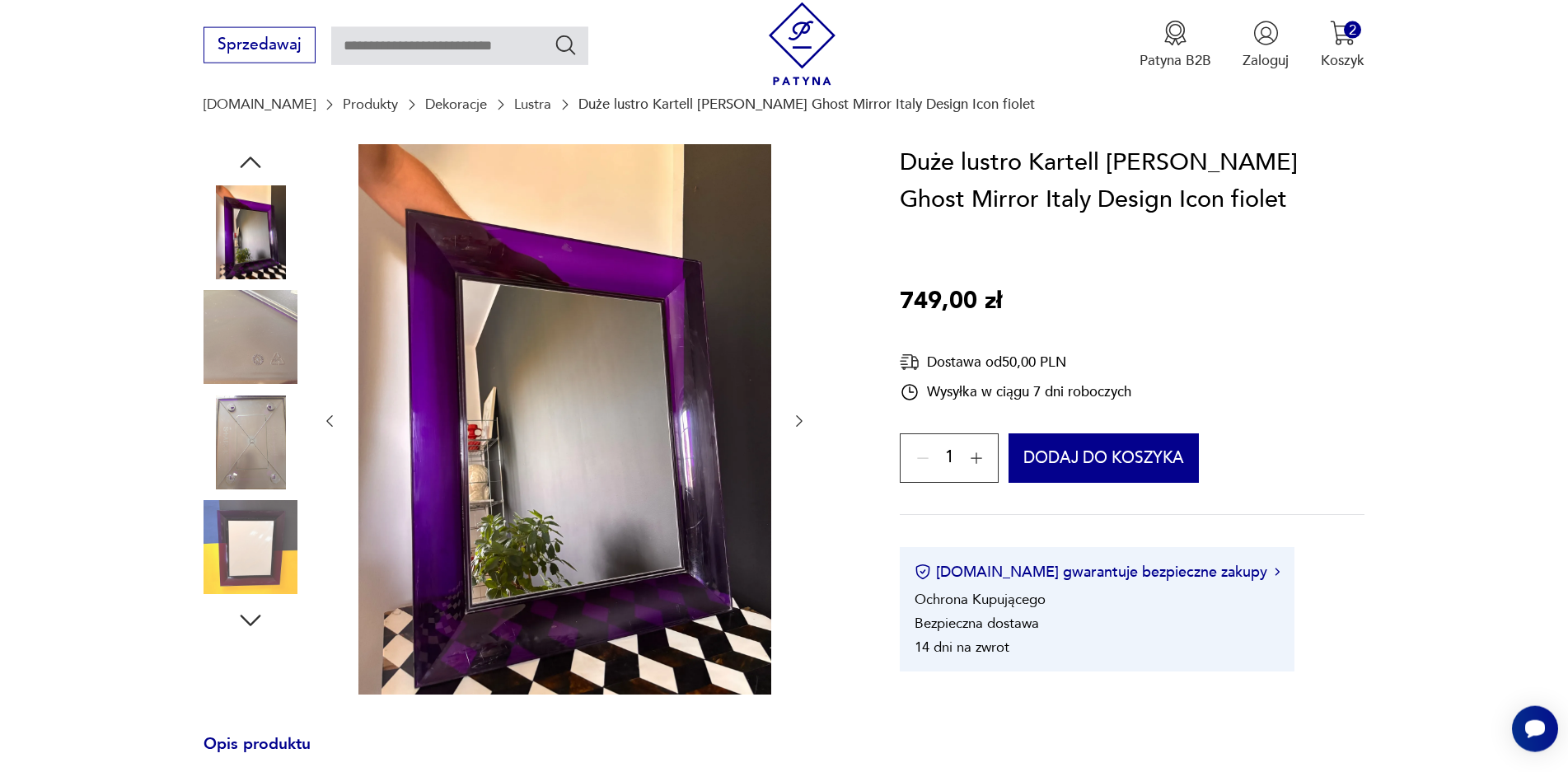
click at [242, 432] on img at bounding box center [251, 442] width 94 height 94
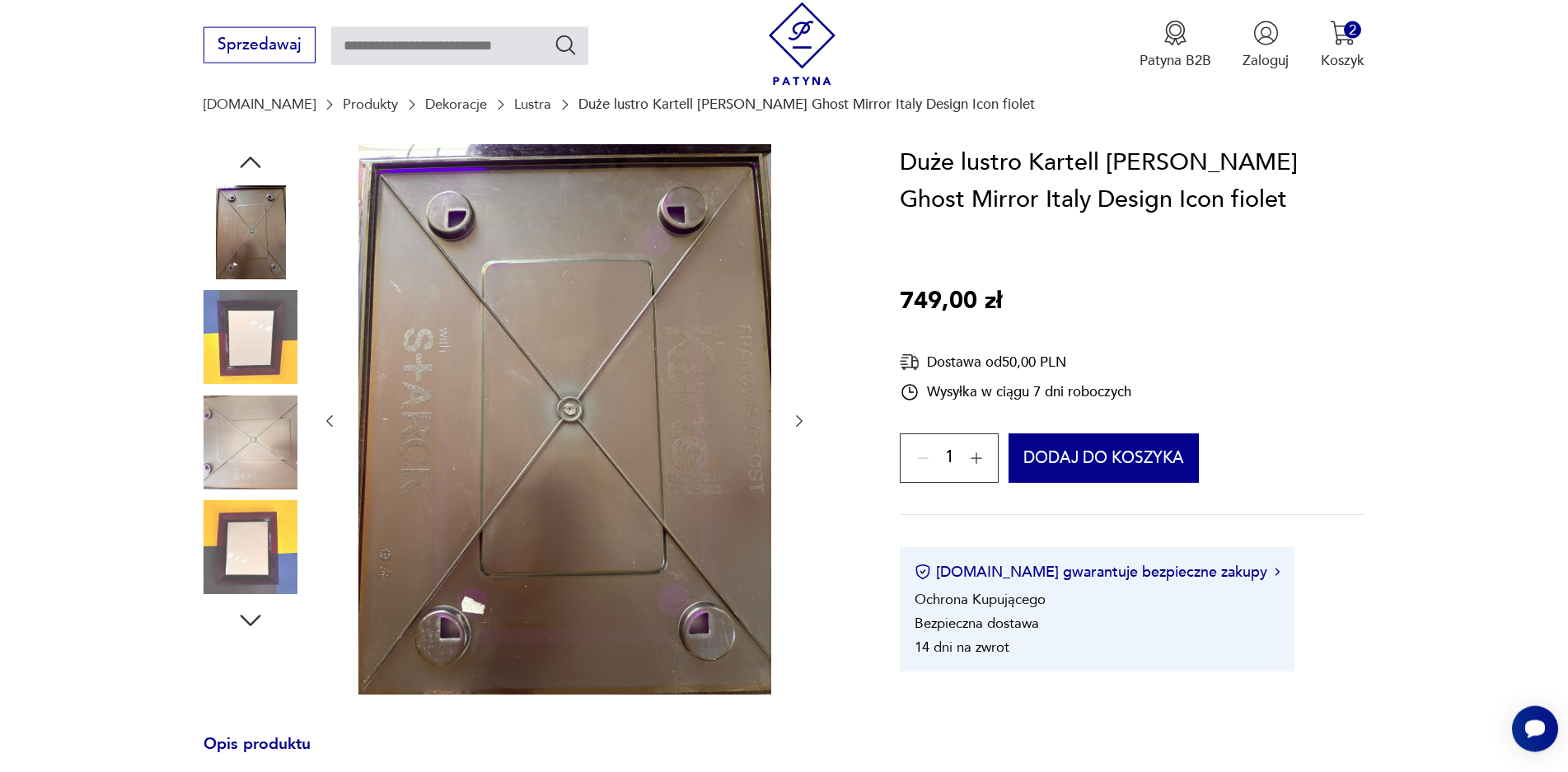
click at [266, 545] on img at bounding box center [251, 547] width 94 height 94
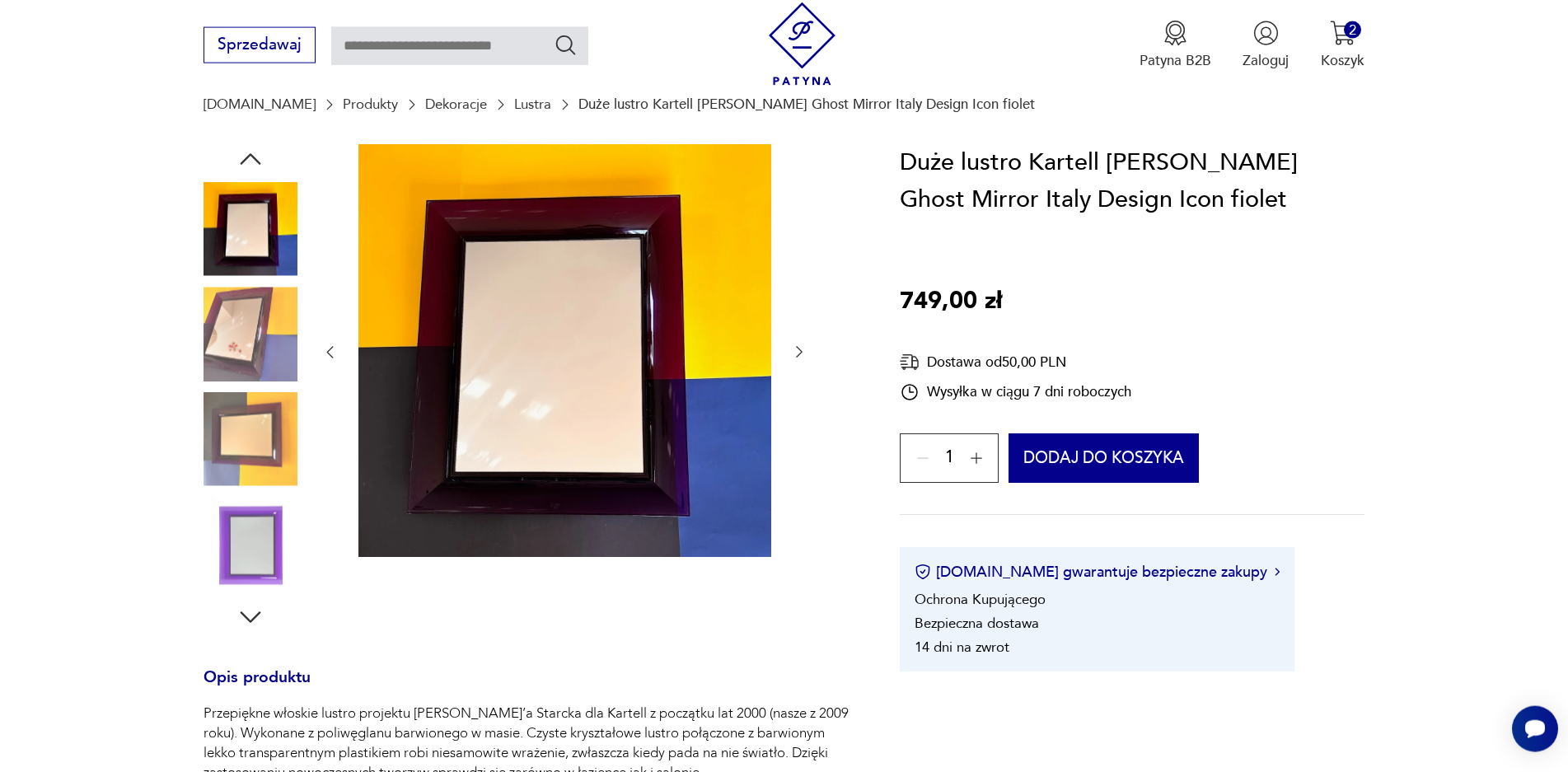
click at [259, 467] on img at bounding box center [251, 439] width 94 height 94
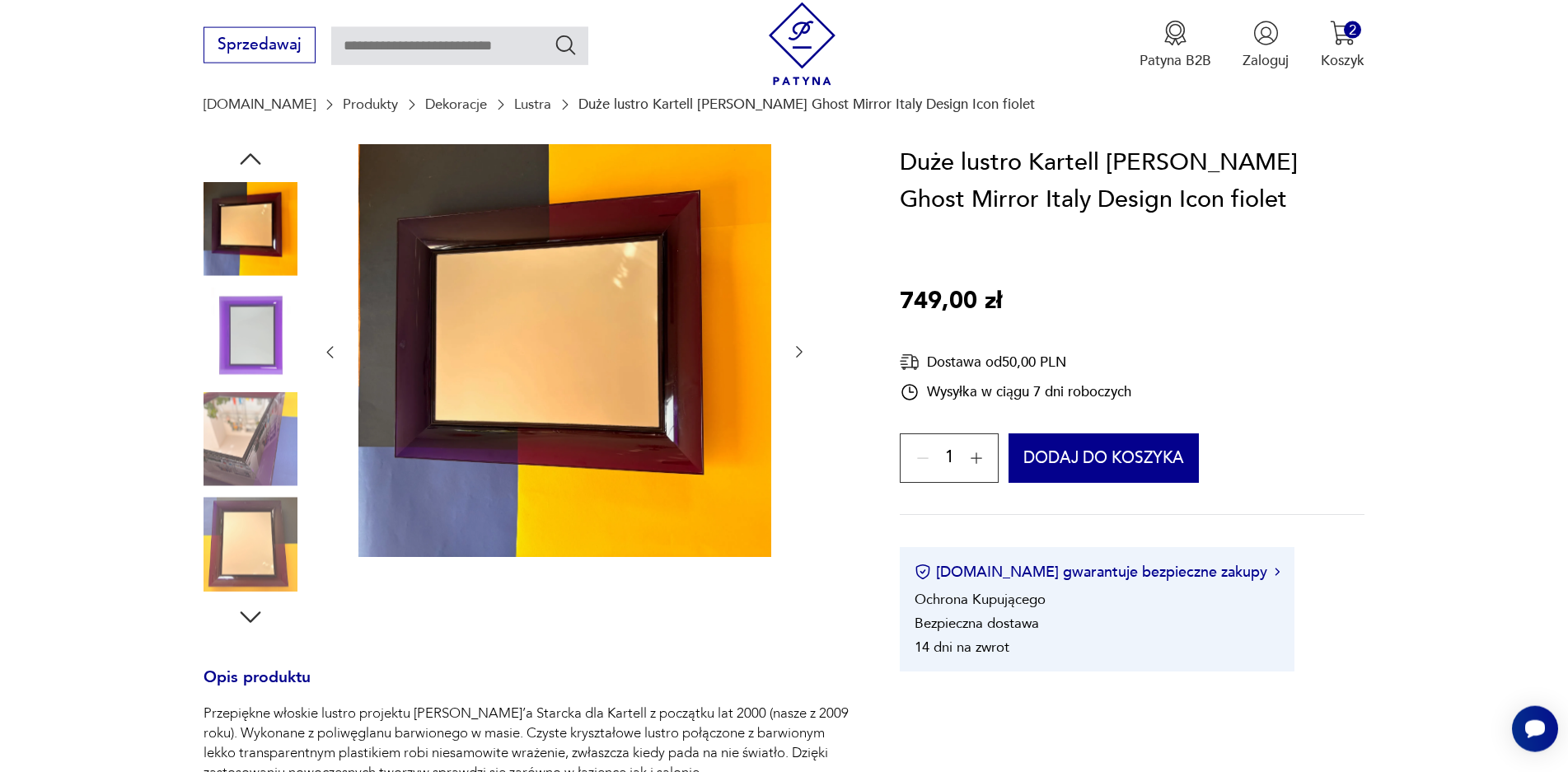
click at [262, 349] on img at bounding box center [251, 333] width 94 height 94
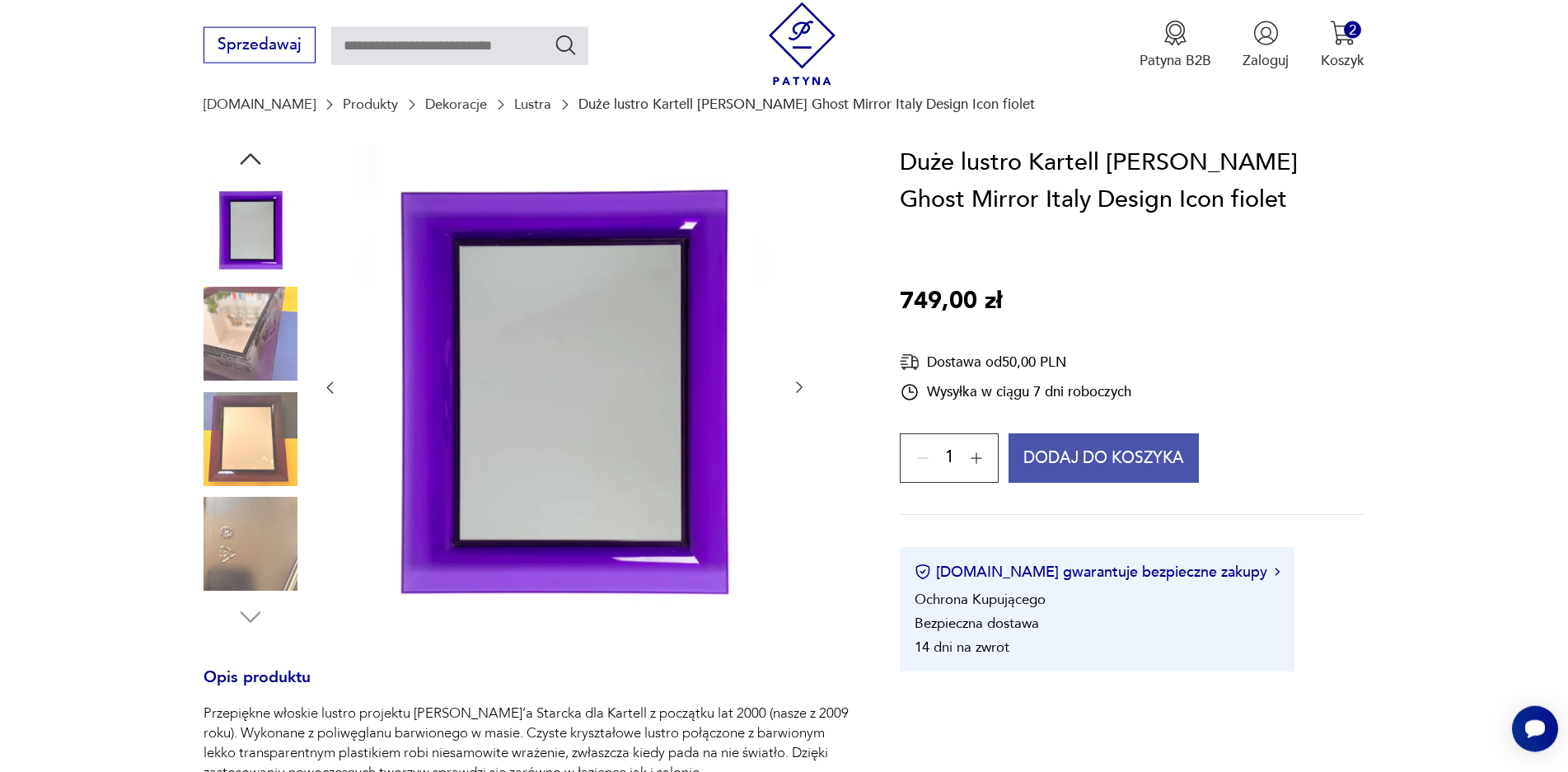
click at [1096, 458] on button "Dodaj do koszyka" at bounding box center [1104, 458] width 190 height 50
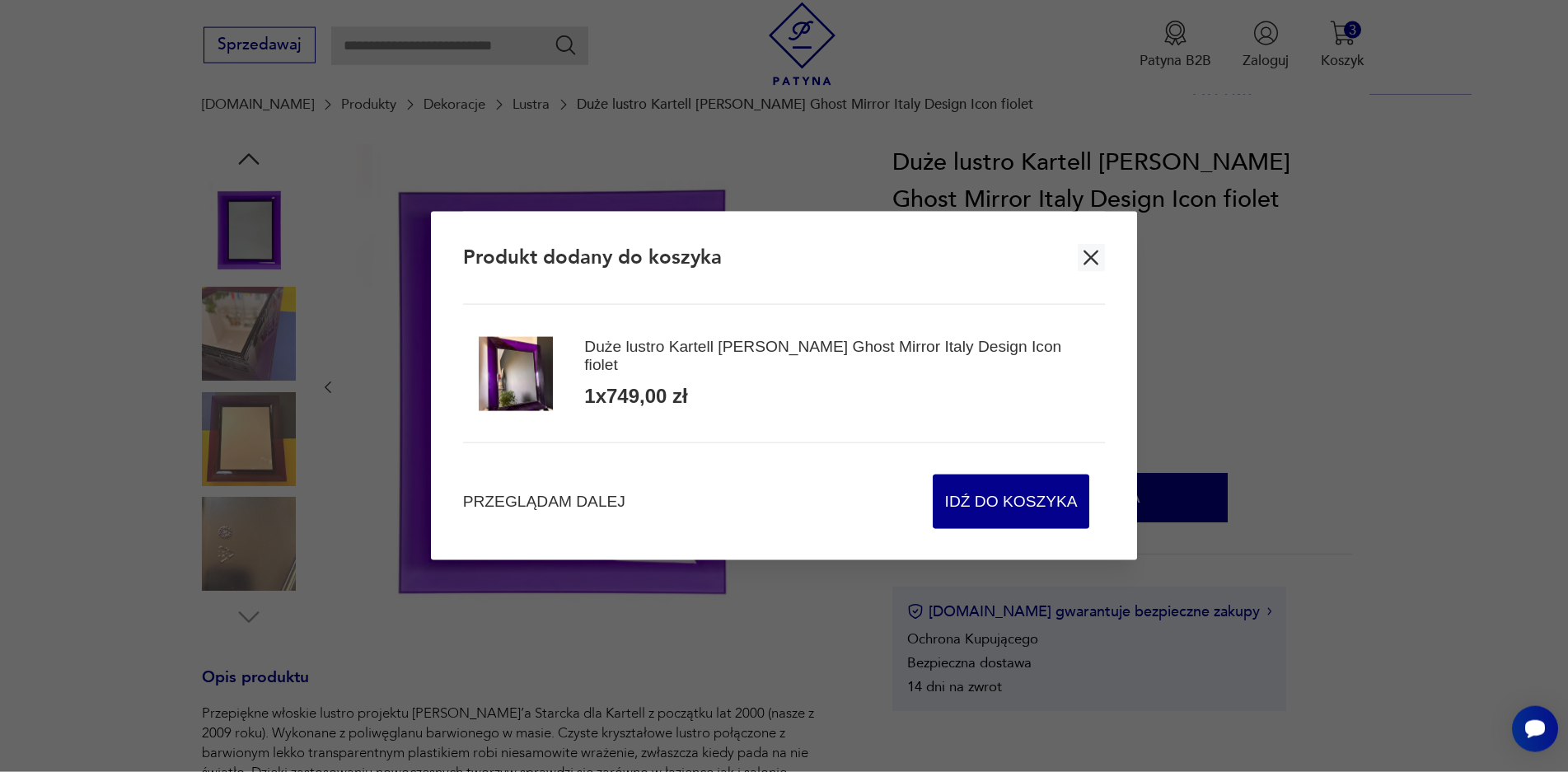
click at [1086, 259] on icon "button" at bounding box center [1090, 257] width 24 height 24
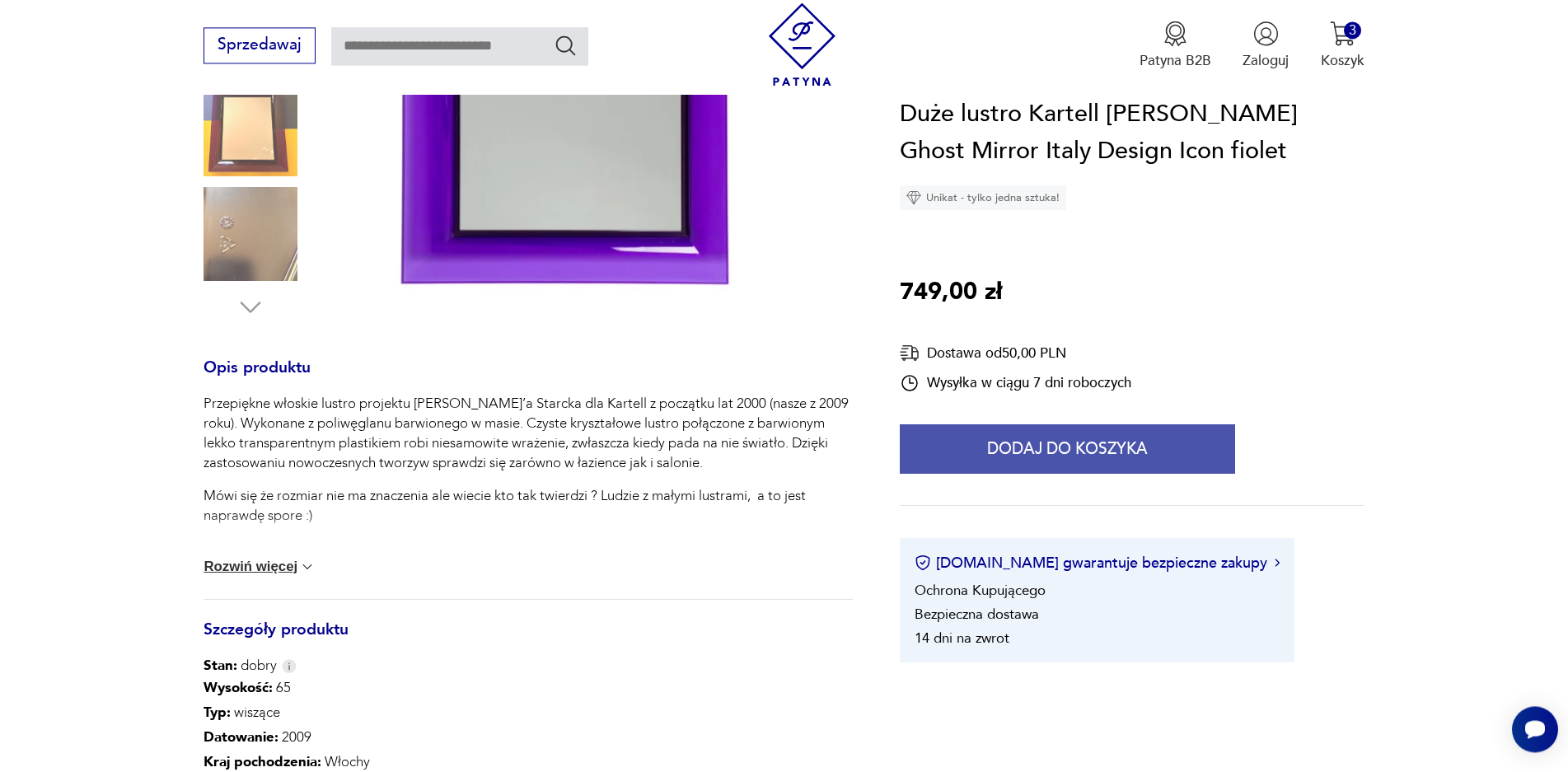
scroll to position [470, 0]
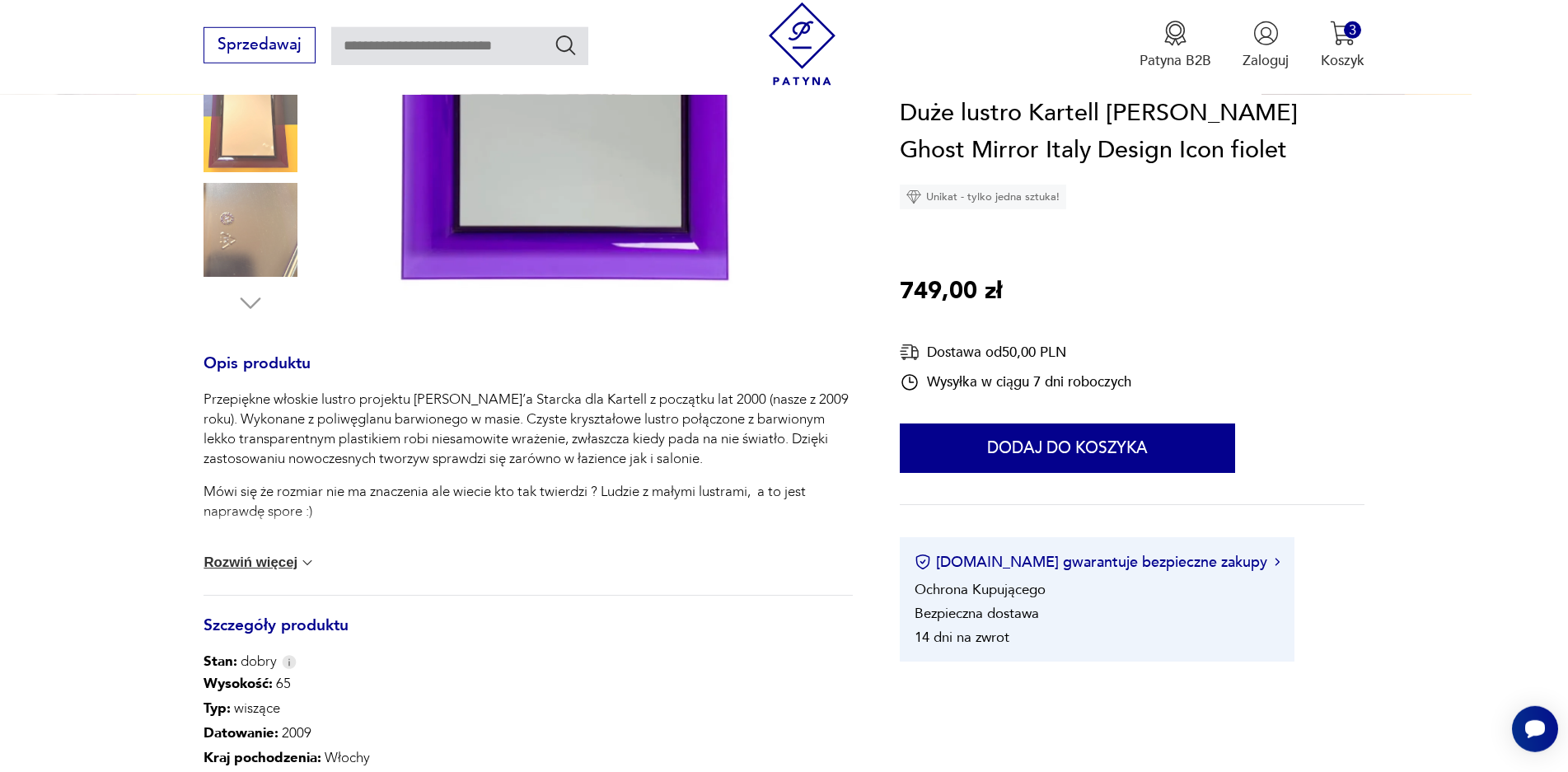
click at [295, 566] on button "Rozwiń więcej" at bounding box center [260, 563] width 112 height 16
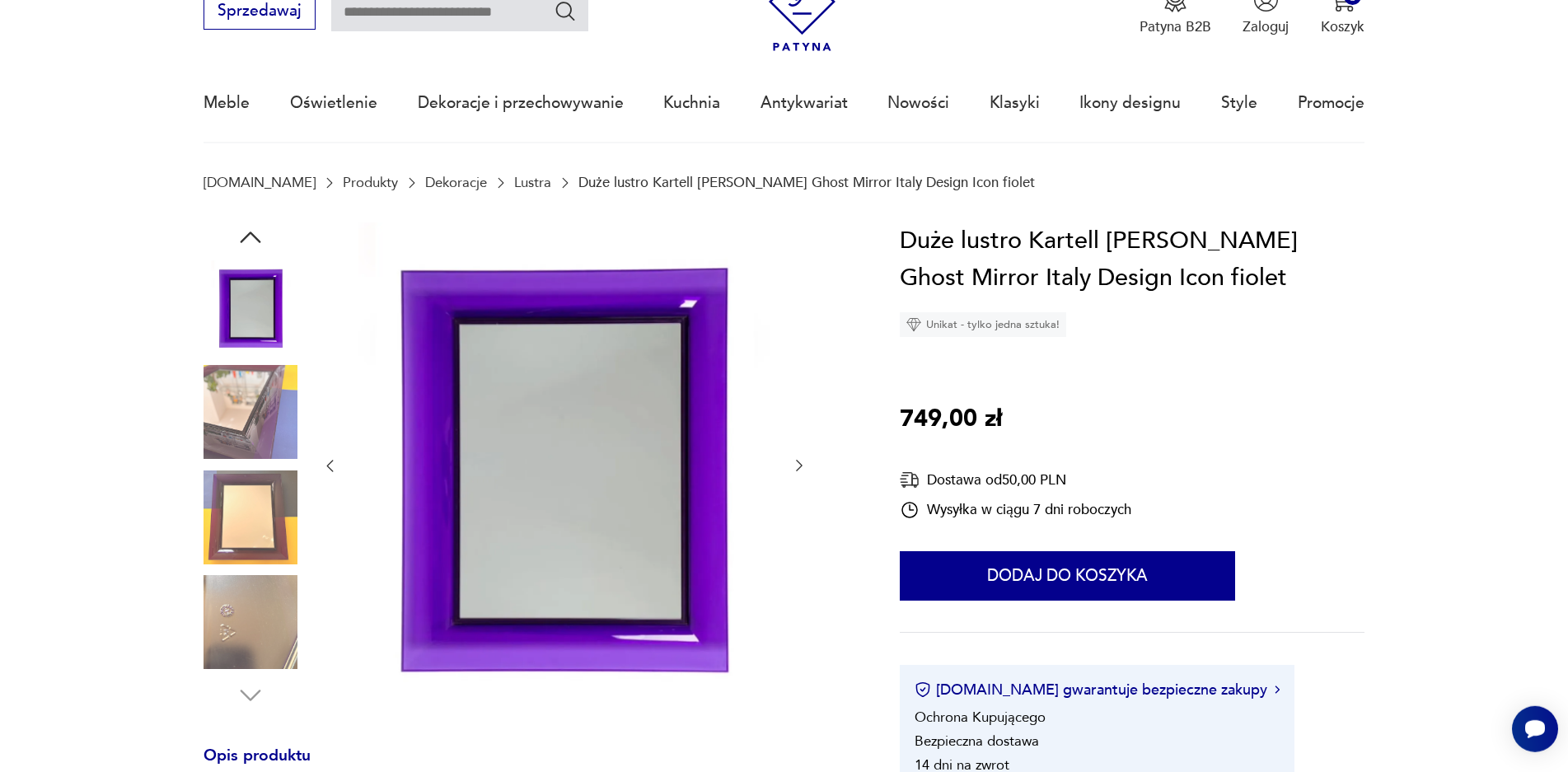
scroll to position [0, 0]
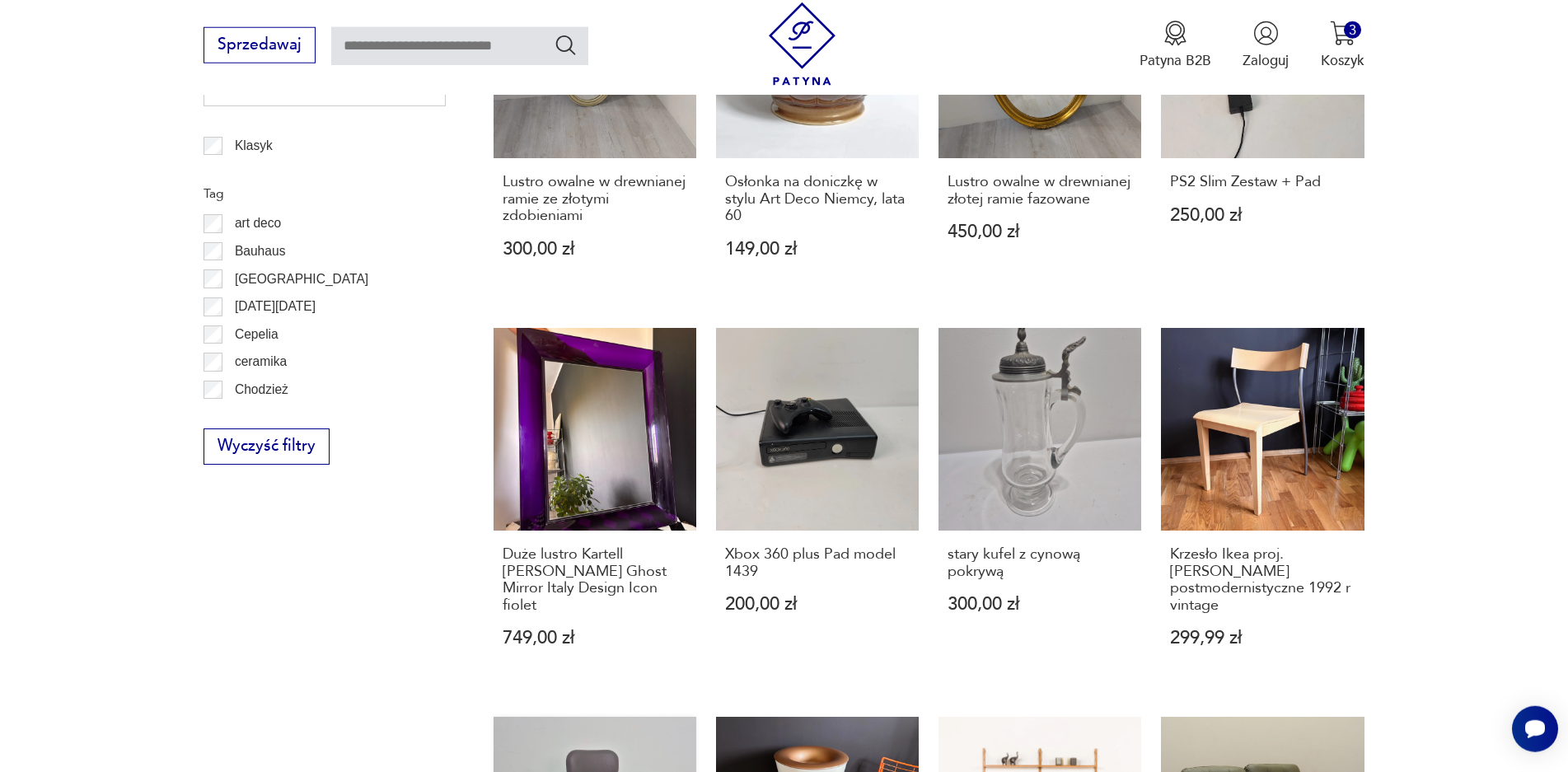
scroll to position [1041, 0]
